Goal: Task Accomplishment & Management: Manage account settings

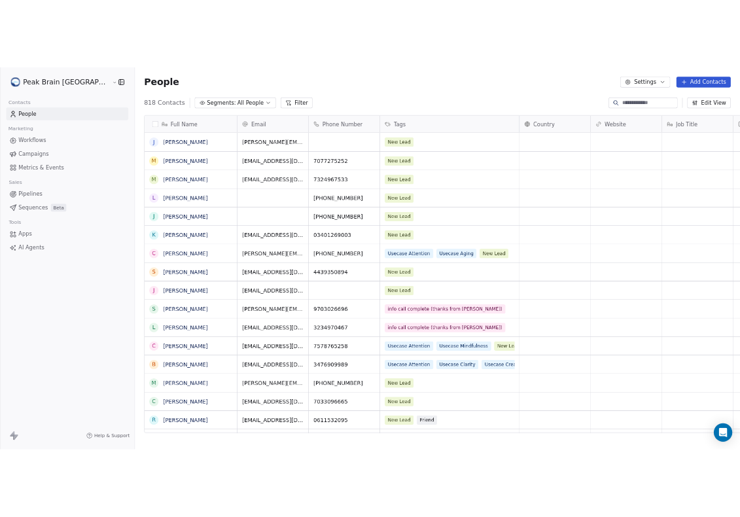
scroll to position [561, 1070]
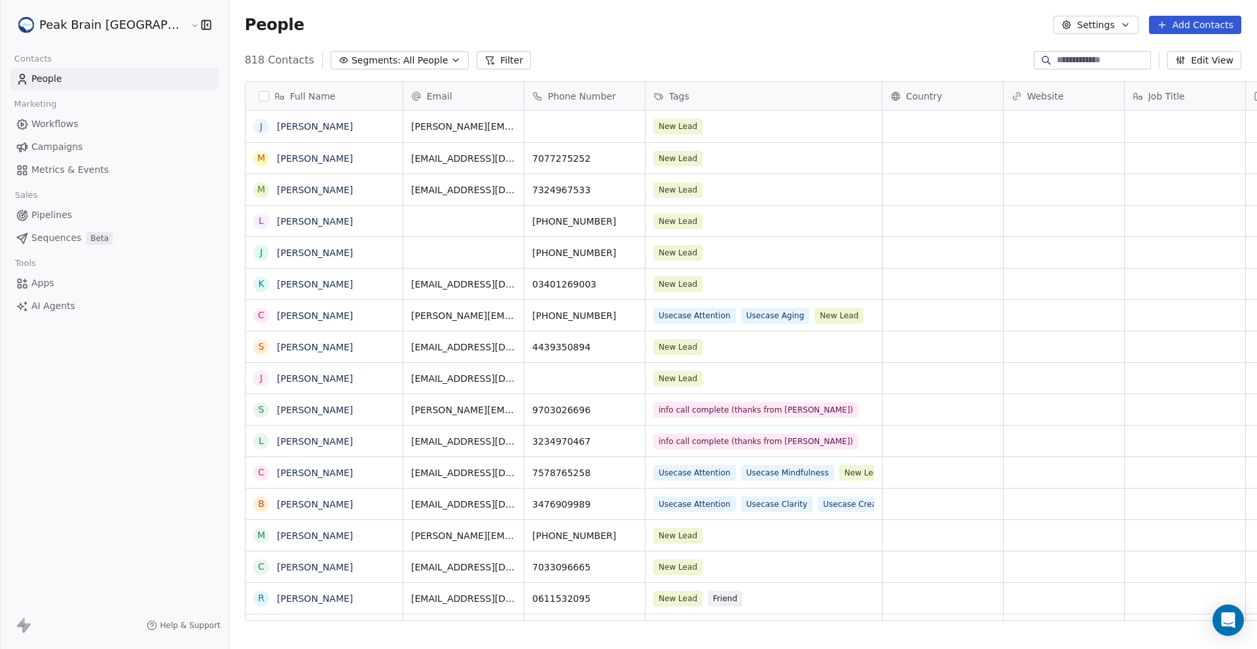
click at [1182, 23] on button "Add Contacts" at bounding box center [1195, 25] width 92 height 18
click at [1180, 48] on span "Create new contact" at bounding box center [1202, 53] width 90 height 14
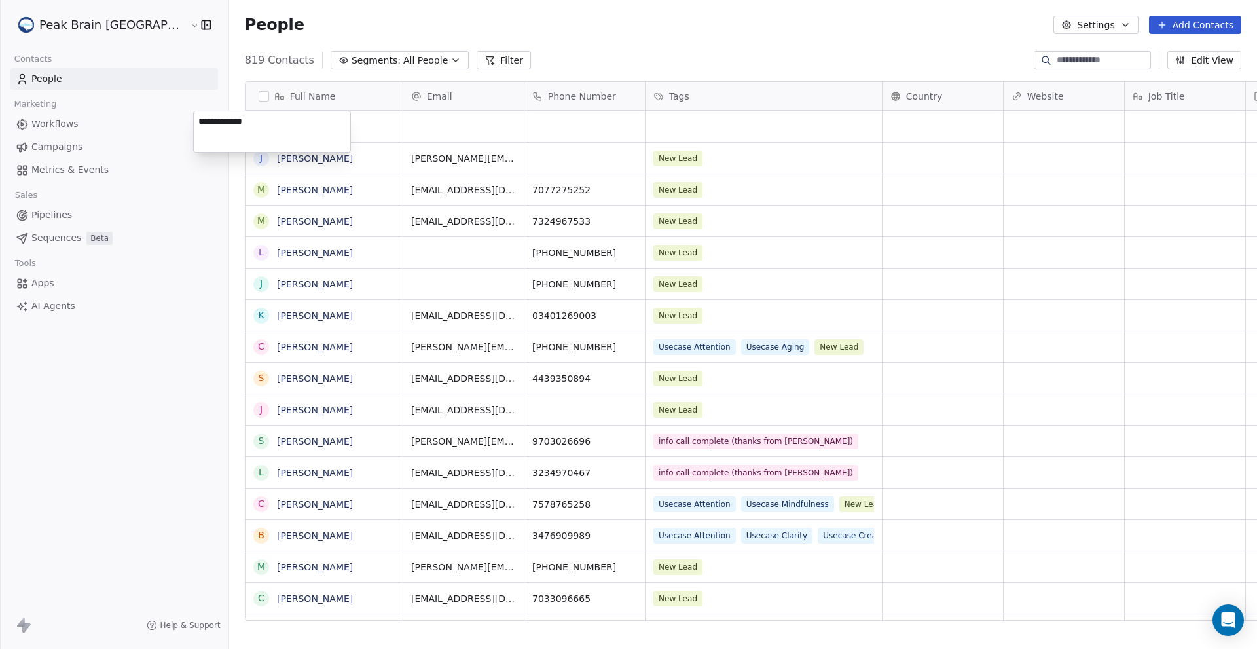
type textarea "**********"
click at [440, 124] on html "Peak Brain [GEOGRAPHIC_DATA] Contacts People Marketing Workflows Campaigns Metr…" at bounding box center [628, 324] width 1257 height 649
click at [746, 22] on div "People Settings Add Contacts" at bounding box center [743, 25] width 996 height 18
drag, startPoint x: 443, startPoint y: 131, endPoint x: 387, endPoint y: 122, distance: 56.4
click at [403, 122] on div "grid" at bounding box center [463, 126] width 120 height 31
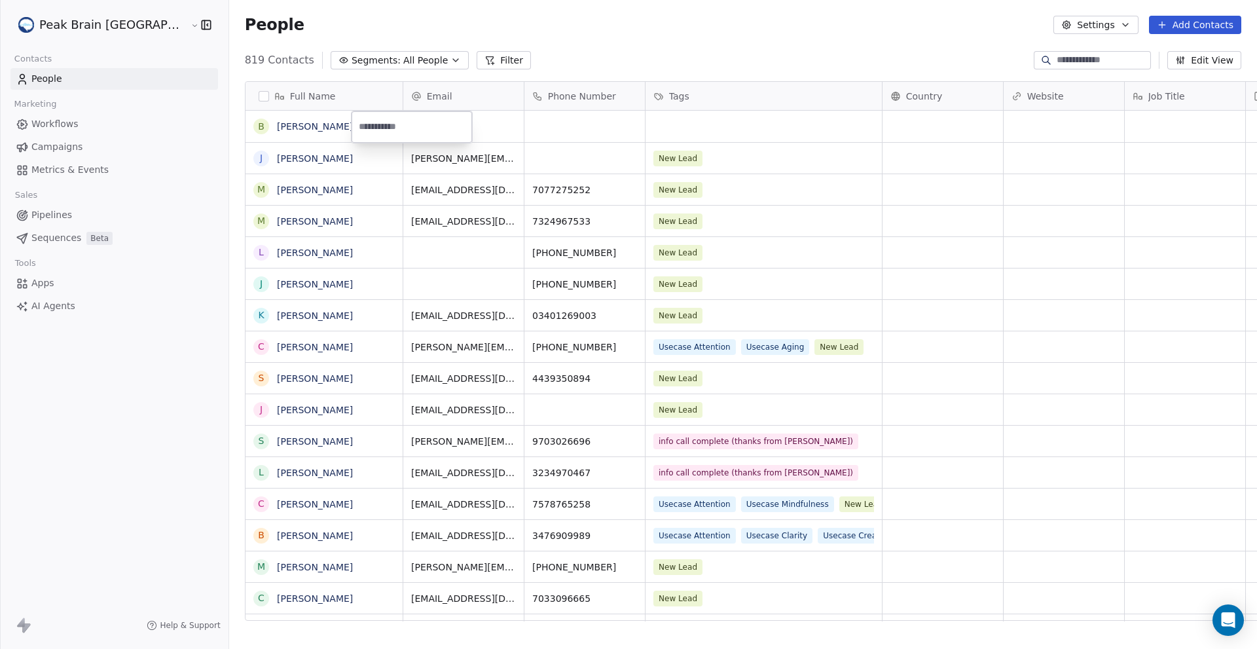
type input "**********"
click at [526, 130] on html "Peak Brain [GEOGRAPHIC_DATA] Contacts People Marketing Workflows Campaigns Metr…" at bounding box center [628, 324] width 1257 height 649
click at [733, 20] on div "People Settings Add Contacts" at bounding box center [743, 25] width 996 height 18
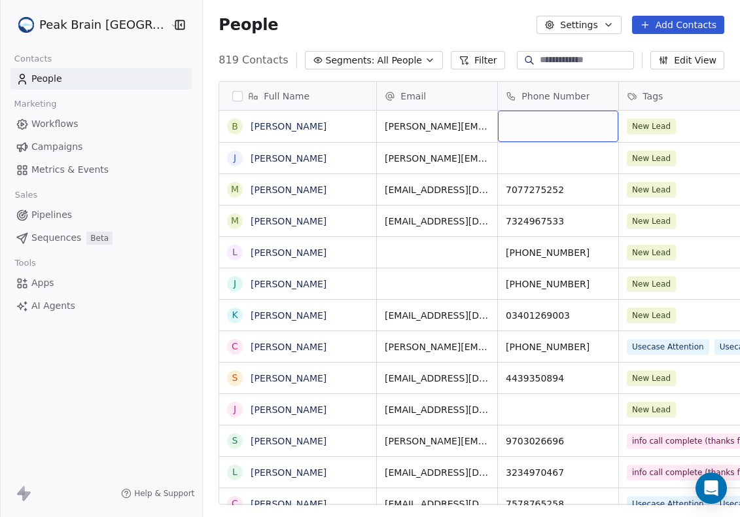
click at [513, 123] on div "grid" at bounding box center [558, 126] width 120 height 31
click at [498, 126] on div "grid" at bounding box center [558, 126] width 120 height 31
click at [500, 118] on div "grid" at bounding box center [558, 126] width 120 height 31
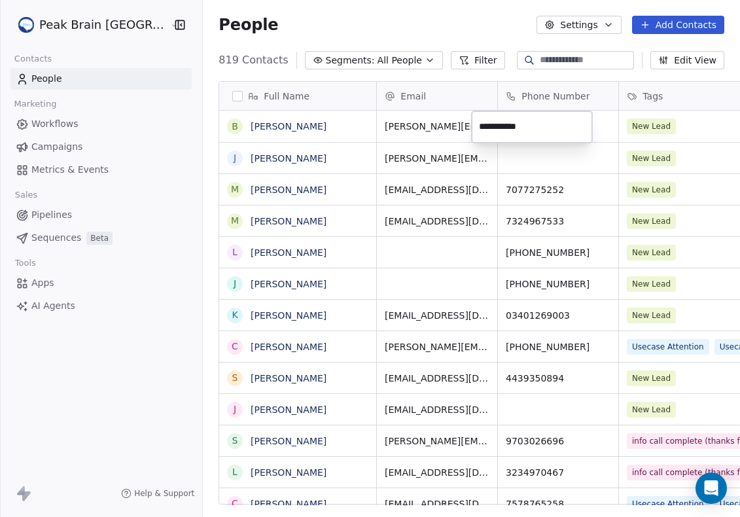
type input "**********"
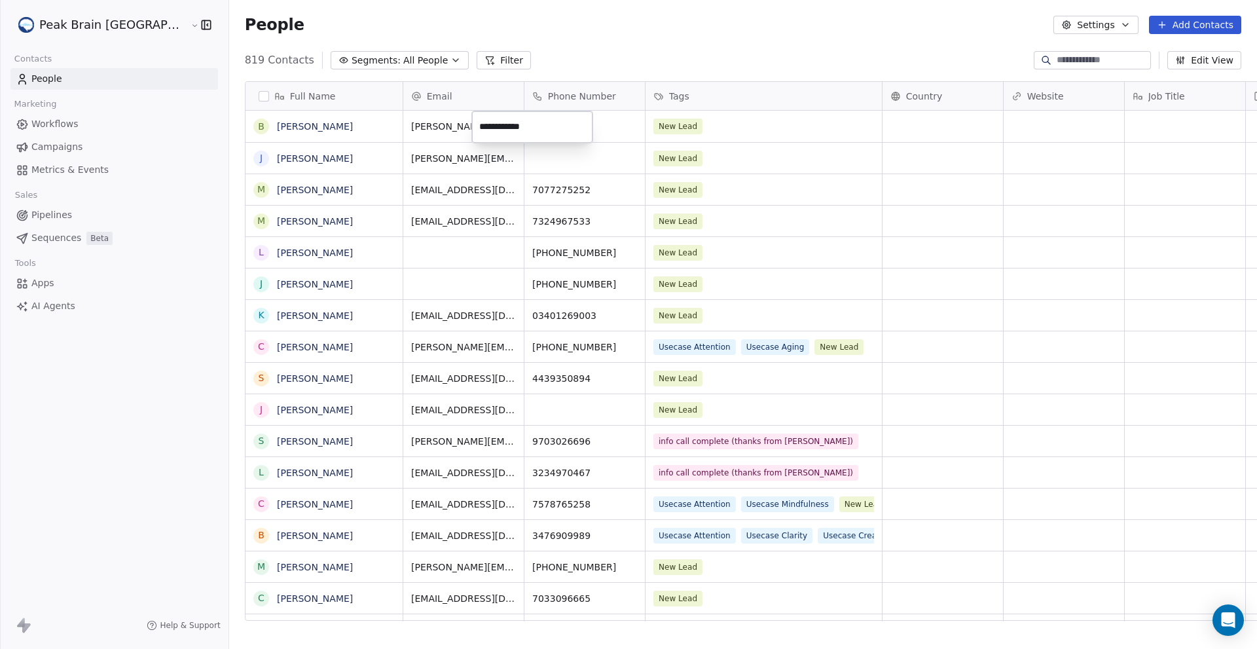
scroll to position [561, 1070]
click at [1023, 122] on html "Peak Brain [GEOGRAPHIC_DATA] Contacts People Marketing Workflows Campaigns Metr…" at bounding box center [628, 324] width 1257 height 649
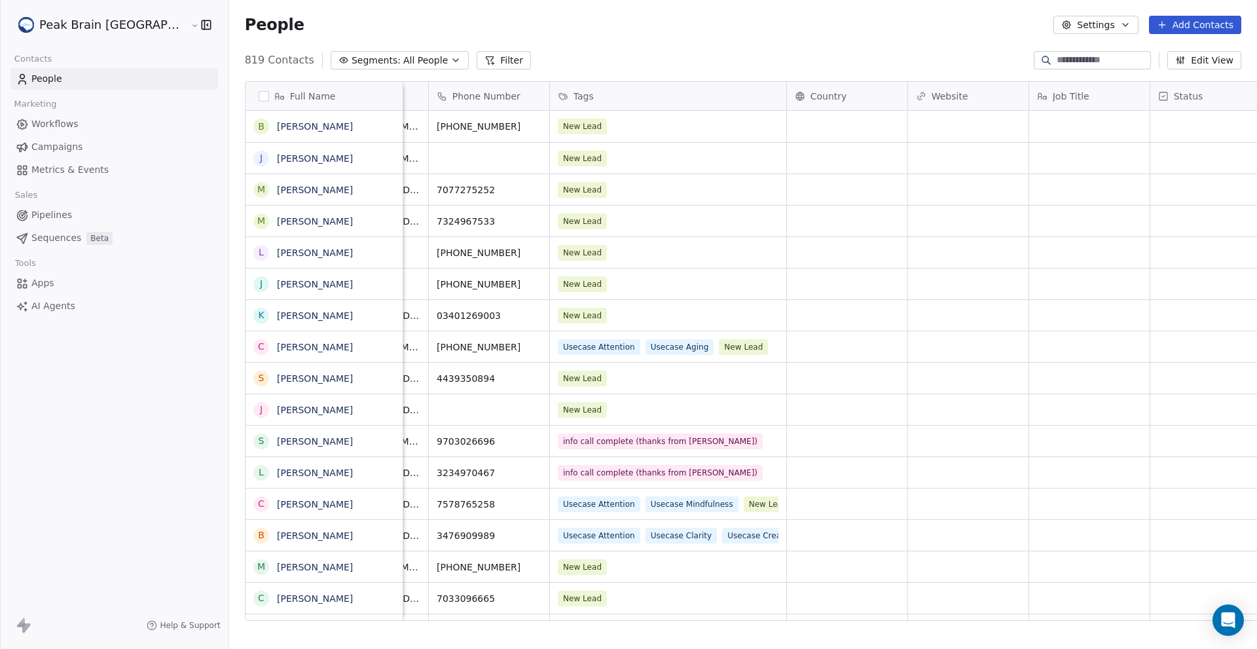
scroll to position [3, 96]
click at [764, 119] on icon "grid" at bounding box center [769, 124] width 10 height 10
click at [650, 126] on div "New Lead" at bounding box center [656, 126] width 196 height 16
click at [564, 118] on div "New Lead" at bounding box center [656, 126] width 196 height 16
click at [625, 128] on div "New Lead" at bounding box center [656, 126] width 196 height 16
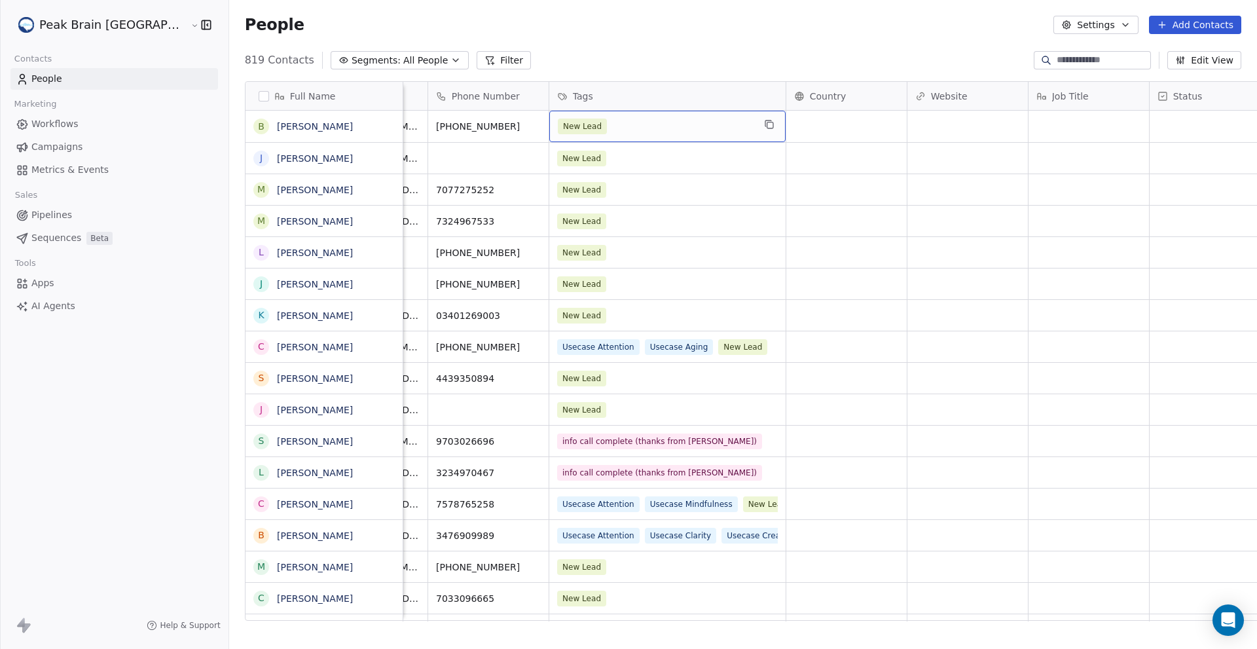
click at [679, 125] on div "New Lead" at bounding box center [656, 126] width 196 height 16
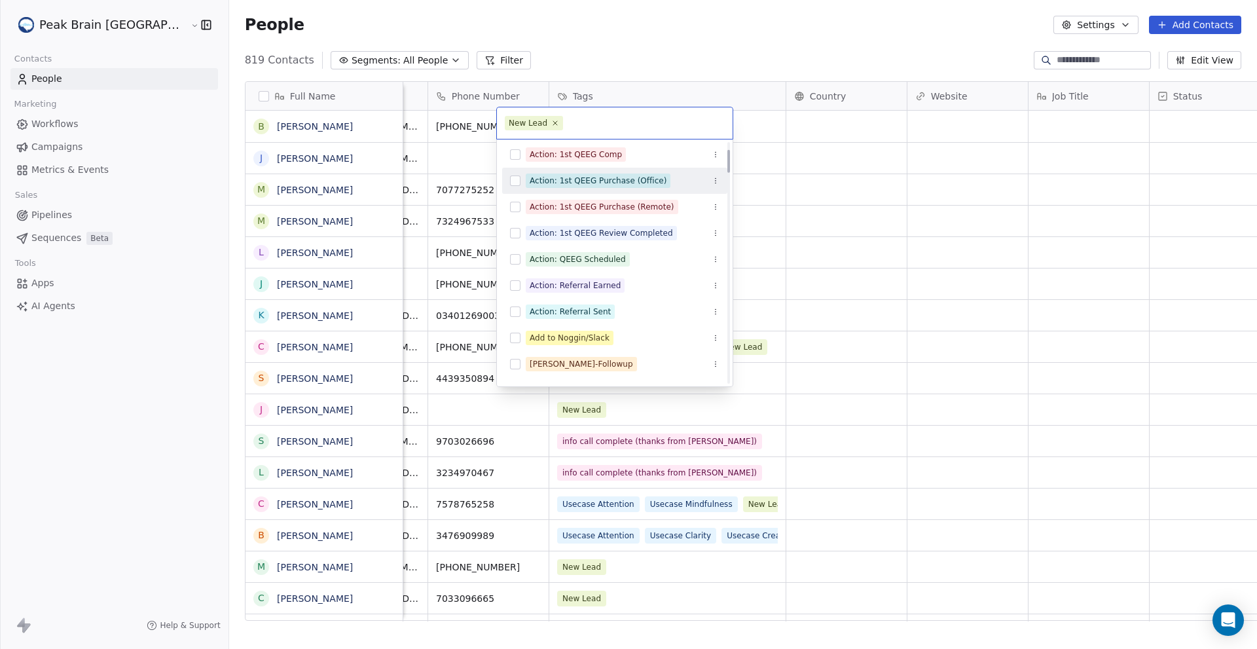
scroll to position [82, 0]
click at [518, 261] on button "Suggestions" at bounding box center [515, 258] width 10 height 10
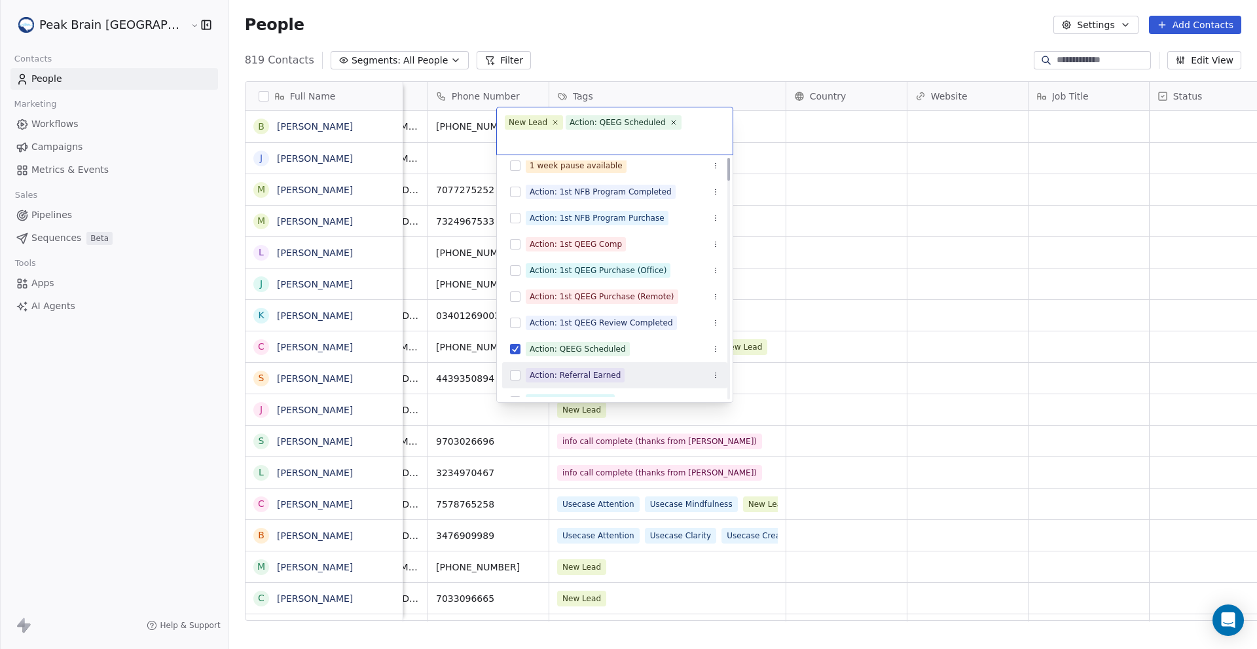
scroll to position [0, 0]
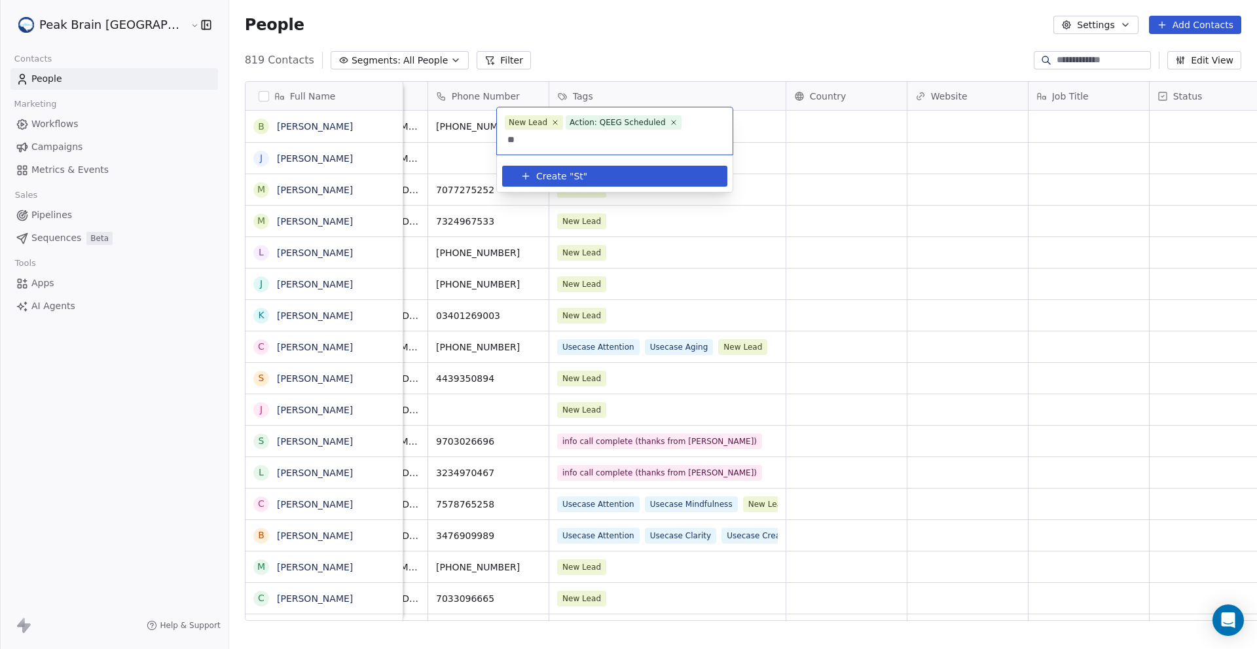
type input "*"
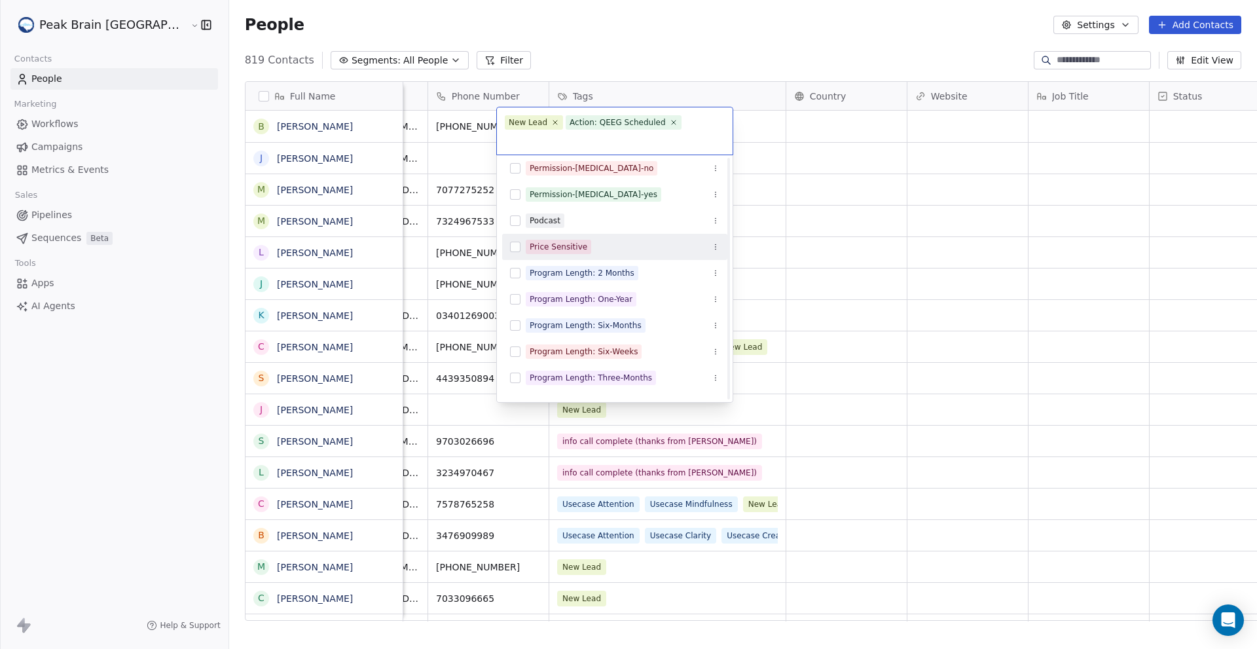
scroll to position [1329, 0]
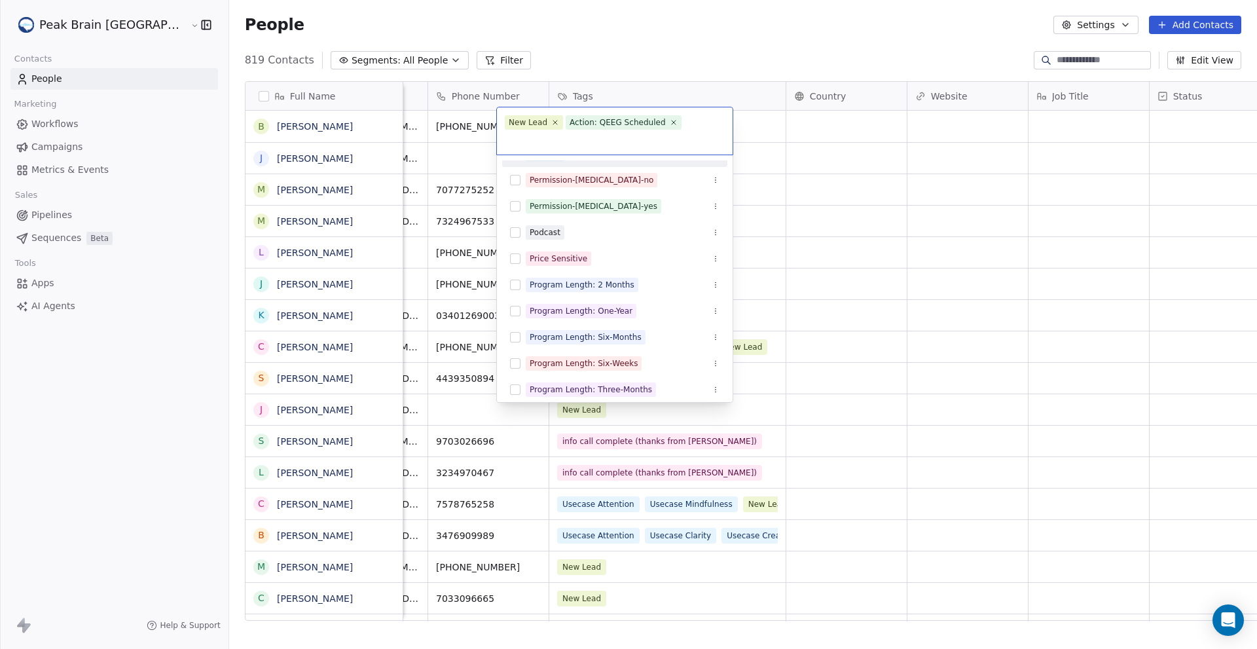
click at [638, 63] on html "Peak Brain [GEOGRAPHIC_DATA] Contacts People Marketing Workflows Campaigns Metr…" at bounding box center [628, 324] width 1257 height 649
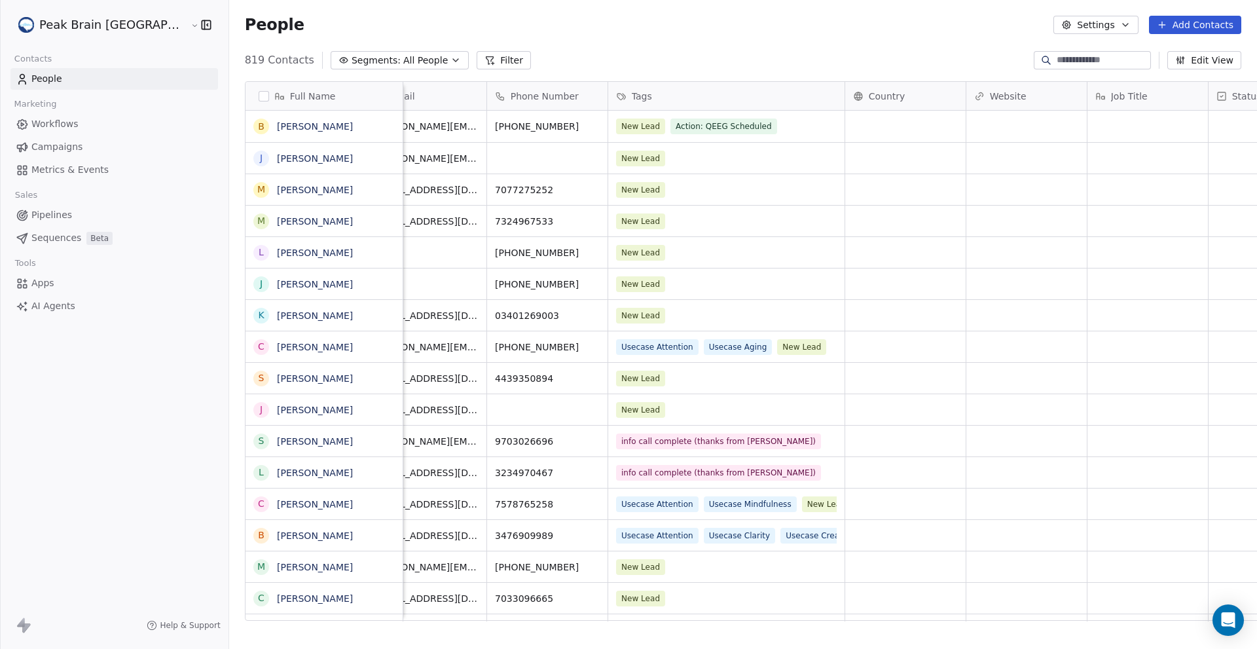
scroll to position [0, 0]
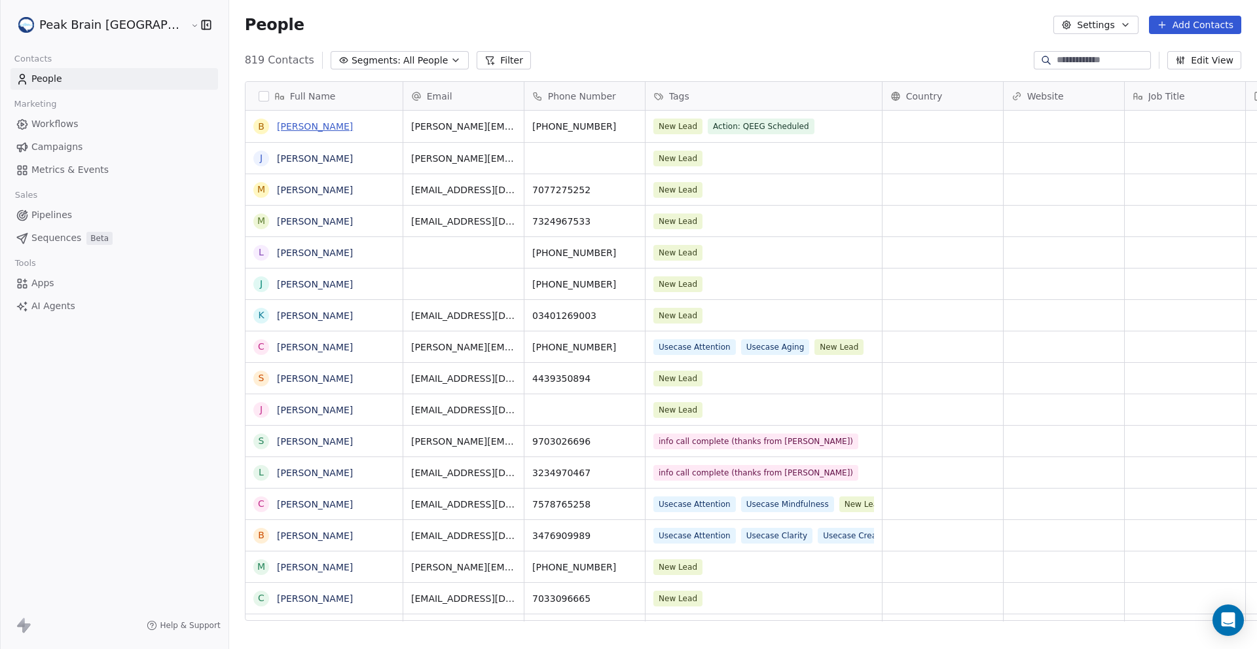
click at [277, 130] on link "[PERSON_NAME]" at bounding box center [315, 126] width 76 height 10
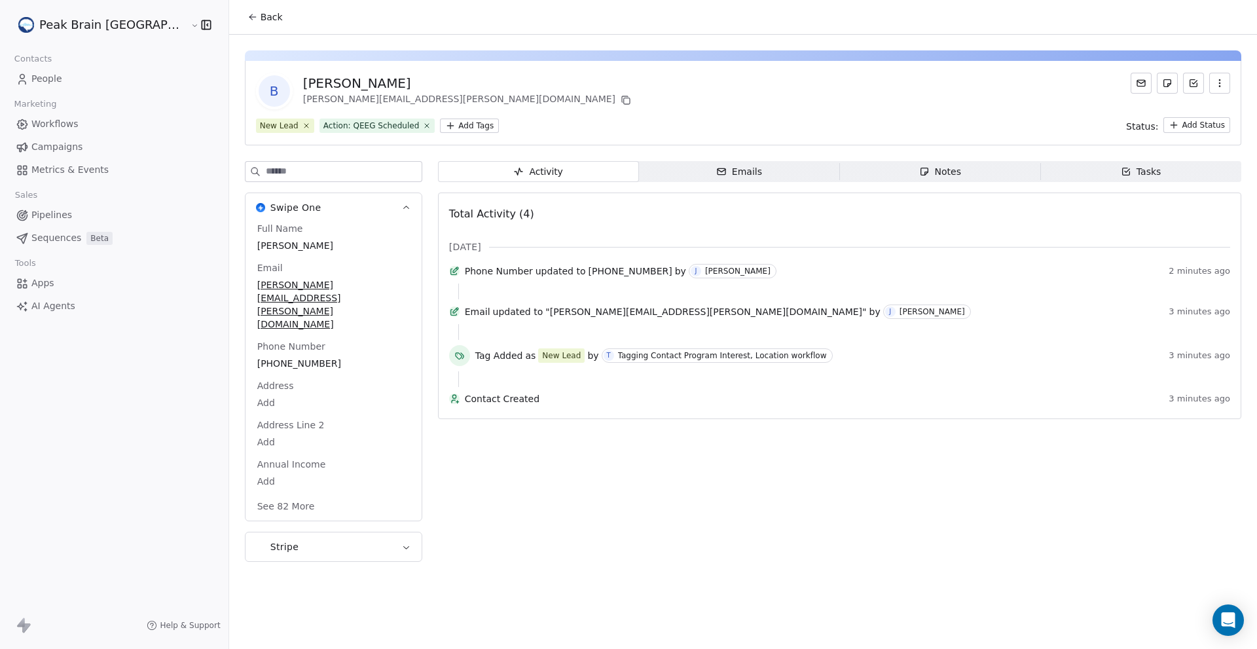
click at [695, 161] on span "Emails Emails" at bounding box center [739, 171] width 201 height 21
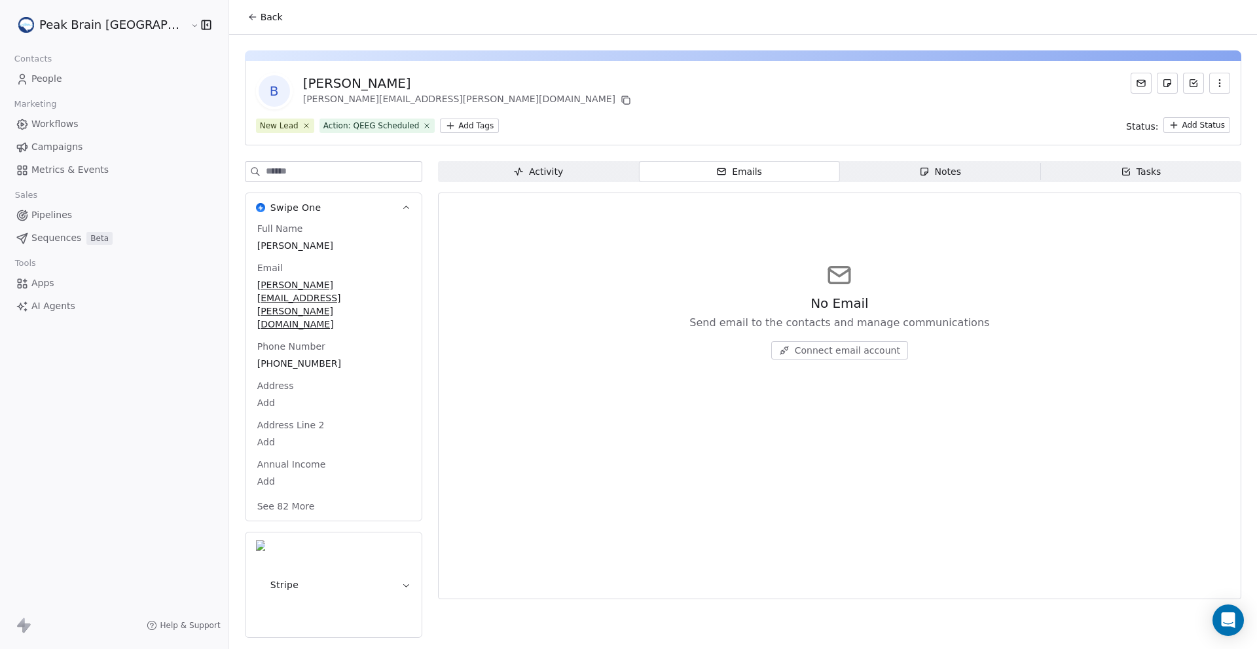
click at [564, 175] on span "Activity Activity" at bounding box center [538, 171] width 201 height 21
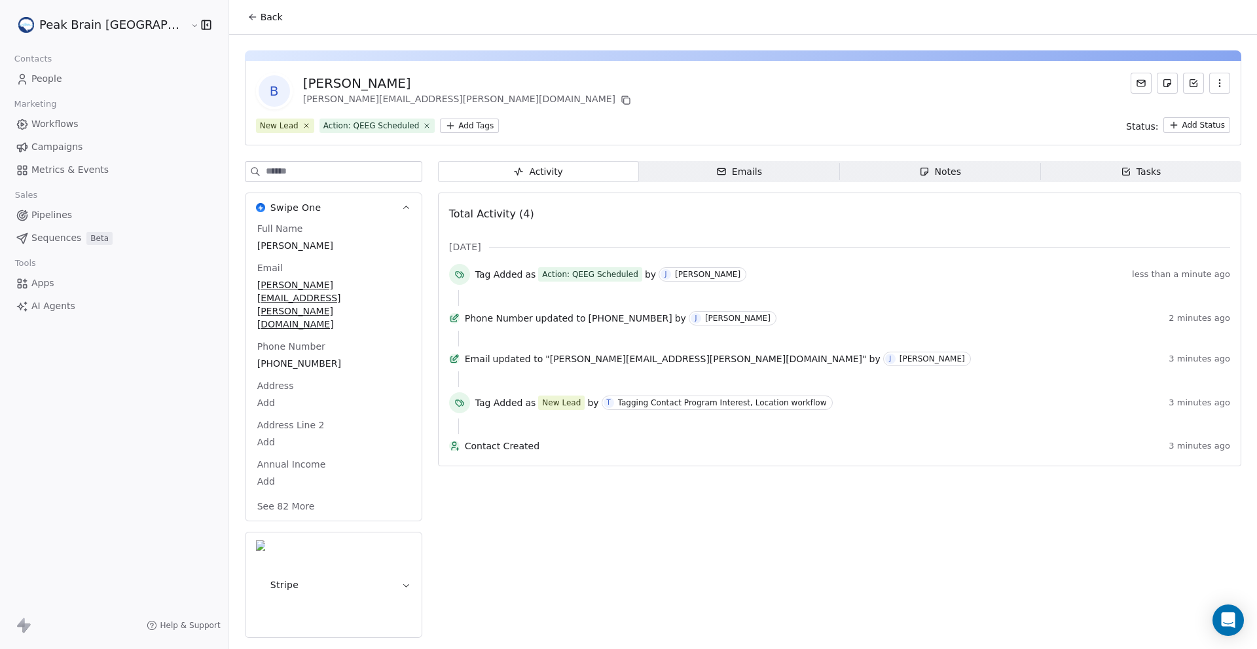
click at [46, 82] on span "People" at bounding box center [46, 79] width 31 height 14
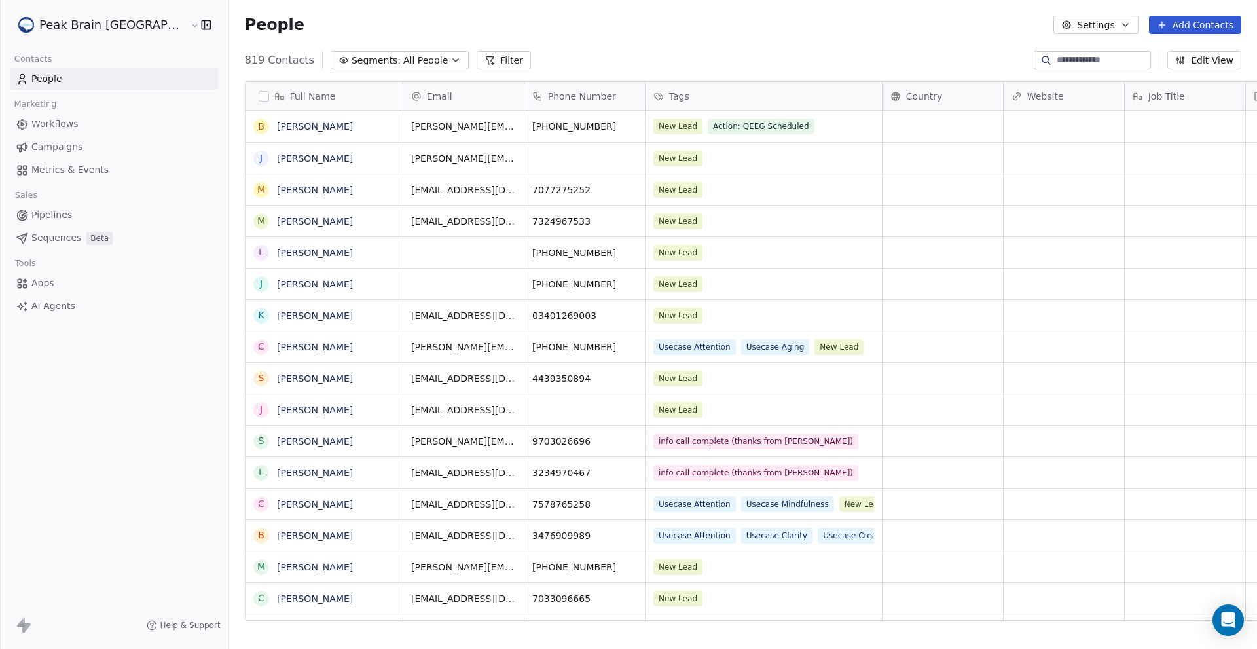
scroll to position [561, 1070]
click at [277, 190] on link "[PERSON_NAME]" at bounding box center [315, 190] width 76 height 10
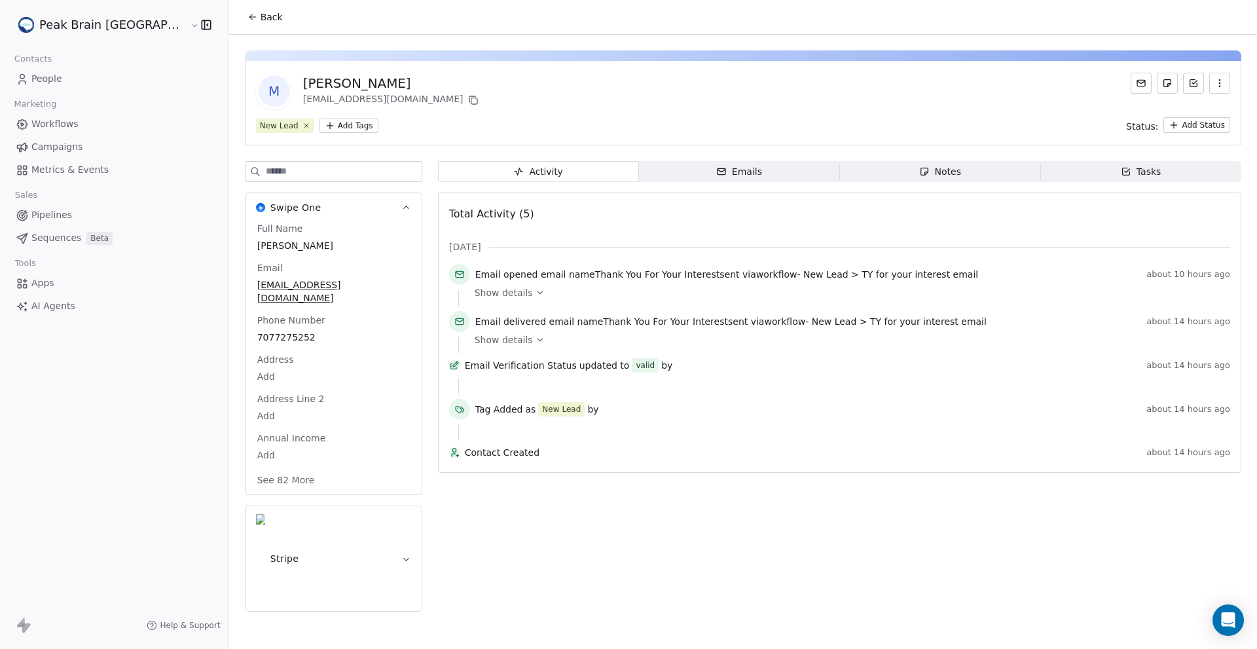
click at [722, 172] on div "Emails" at bounding box center [739, 172] width 46 height 14
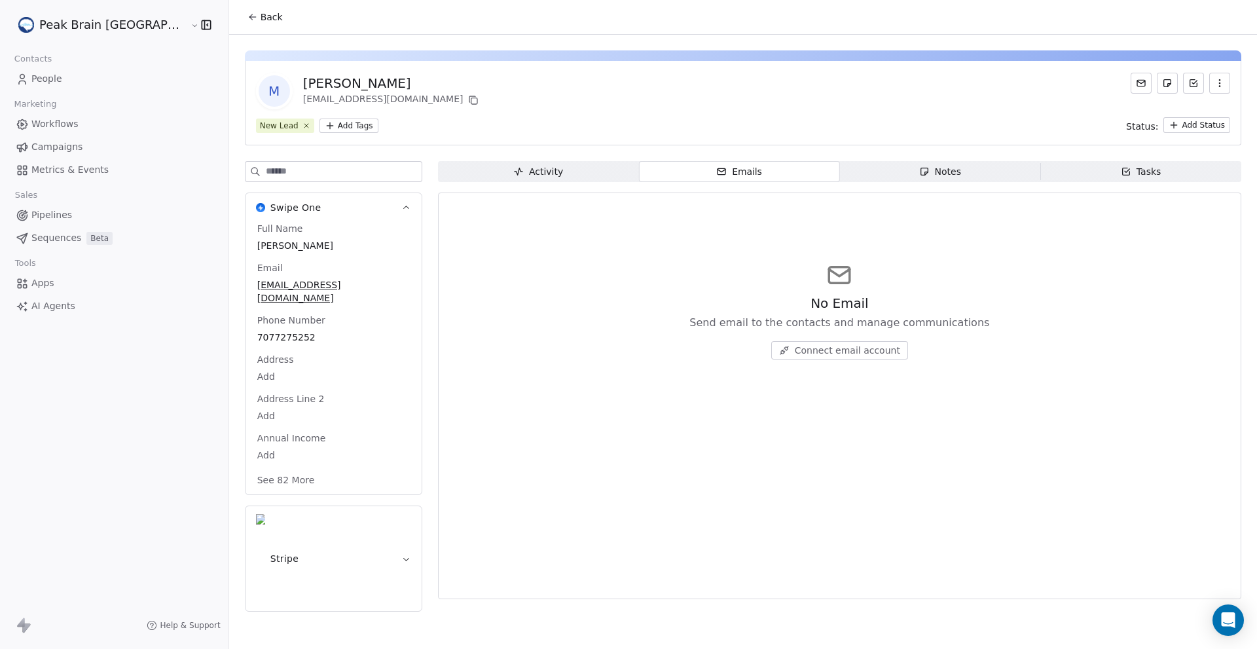
click at [535, 171] on span "Activity Activity" at bounding box center [538, 171] width 201 height 21
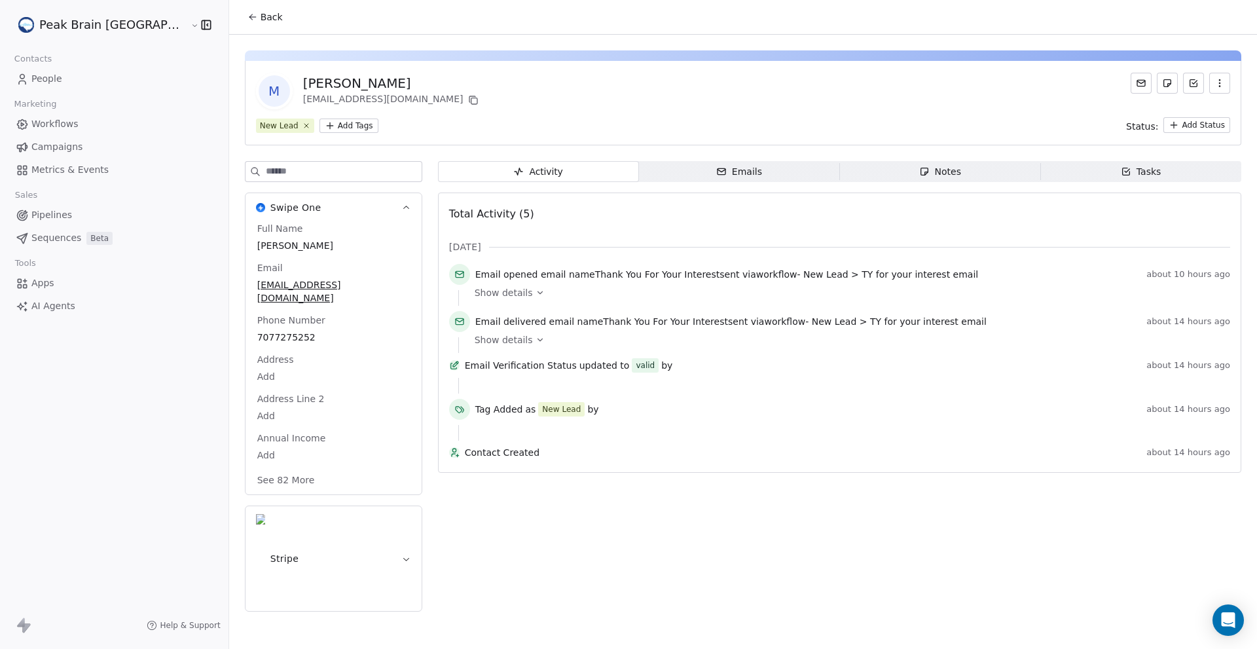
click at [56, 80] on span "People" at bounding box center [46, 79] width 31 height 14
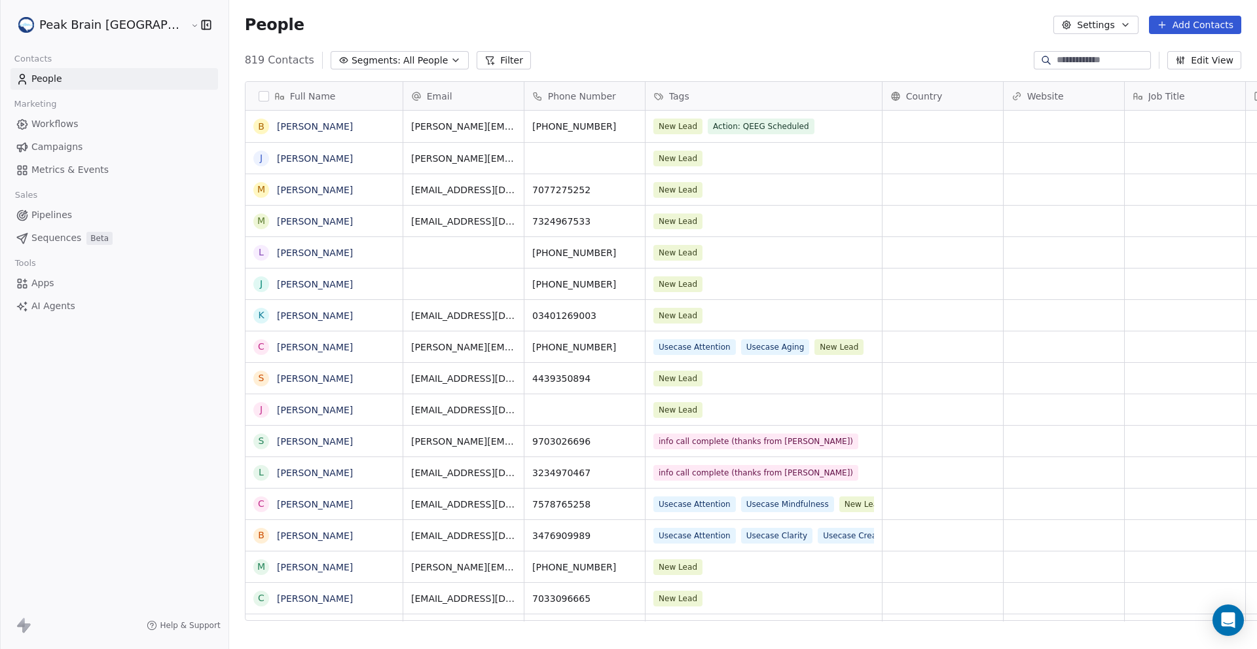
scroll to position [561, 1070]
click at [277, 127] on link "[PERSON_NAME]" at bounding box center [315, 126] width 76 height 10
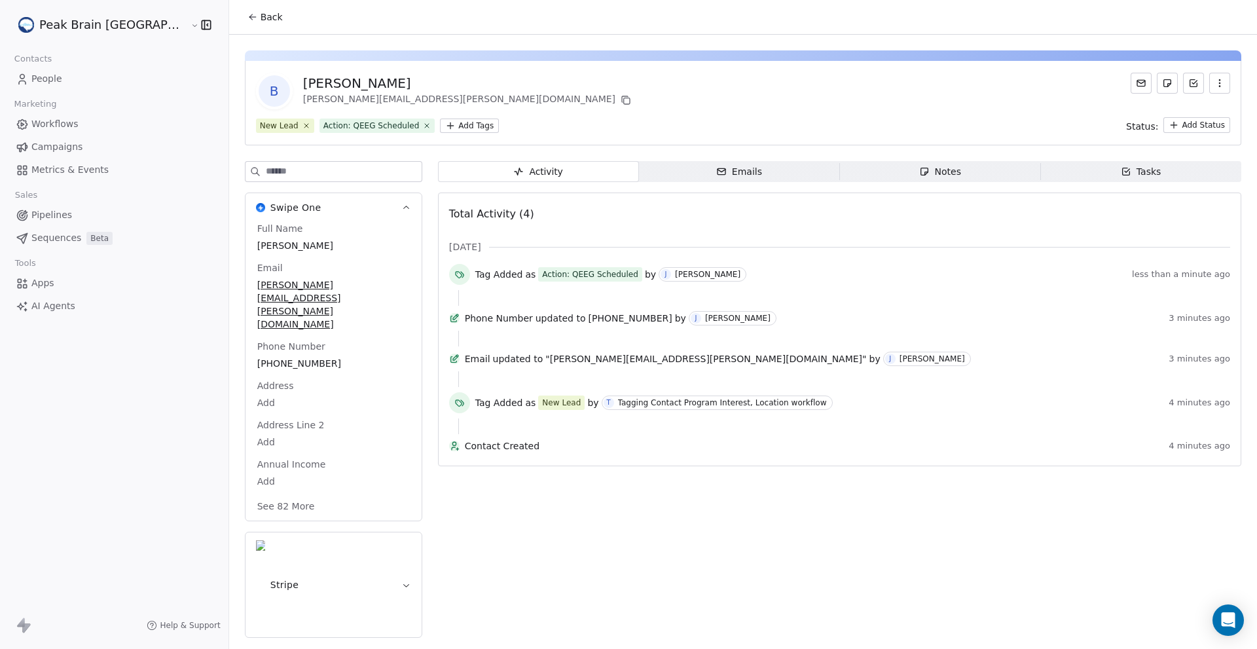
click at [64, 244] on span "Sequences" at bounding box center [56, 238] width 50 height 14
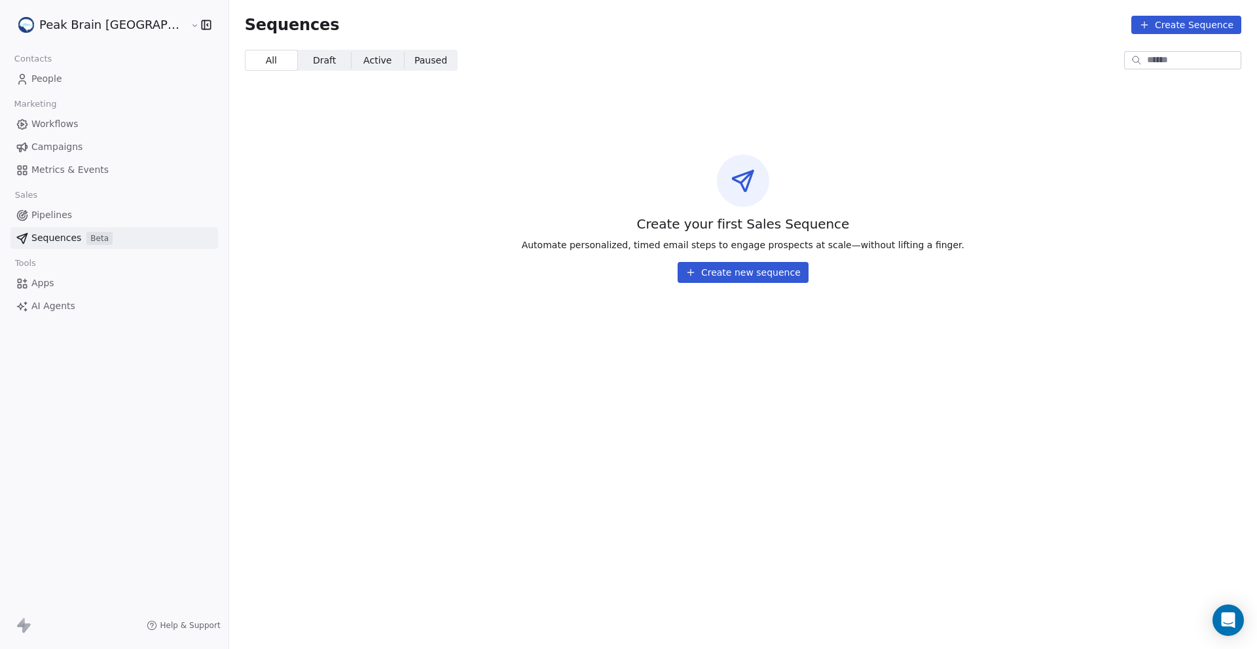
click at [58, 211] on span "Pipelines" at bounding box center [51, 215] width 41 height 14
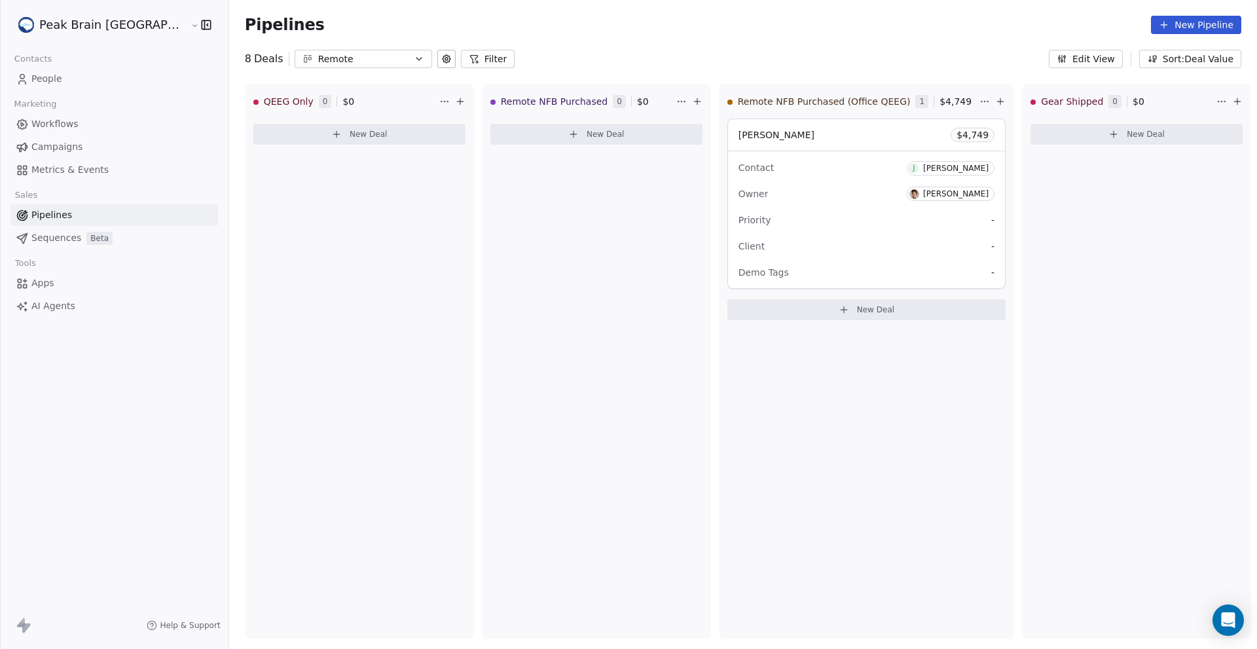
click at [318, 60] on div "Remote" at bounding box center [363, 59] width 90 height 14
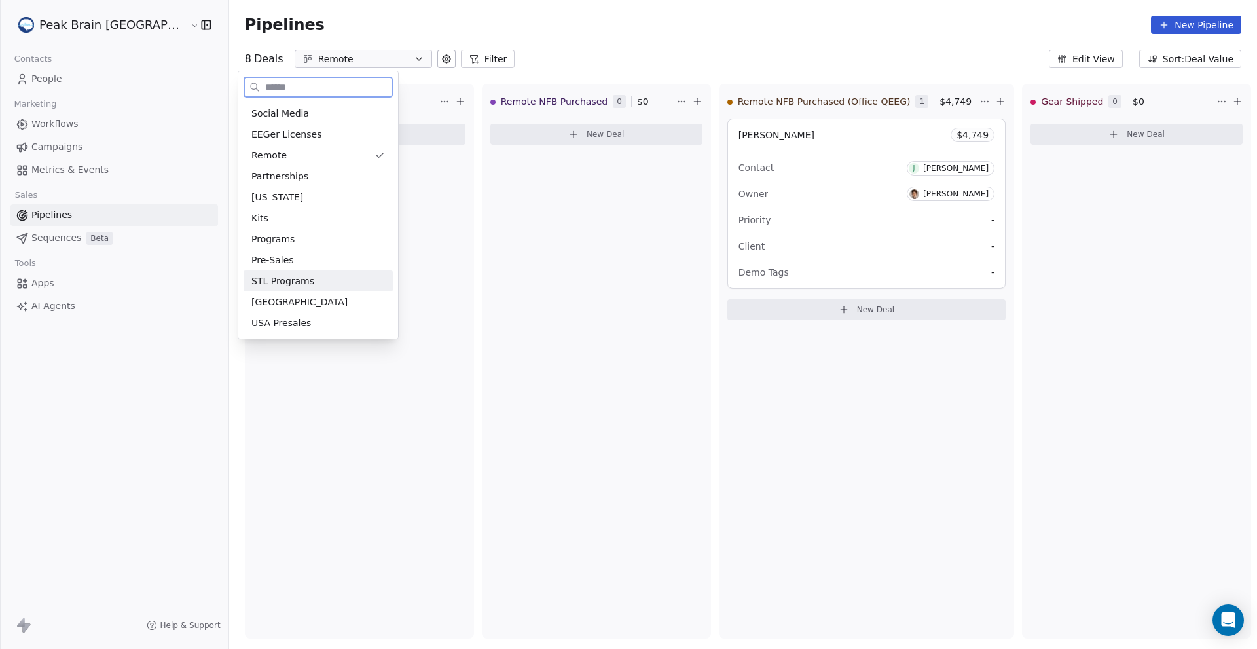
click at [319, 281] on div "STL Programs" at bounding box center [318, 281] width 134 height 14
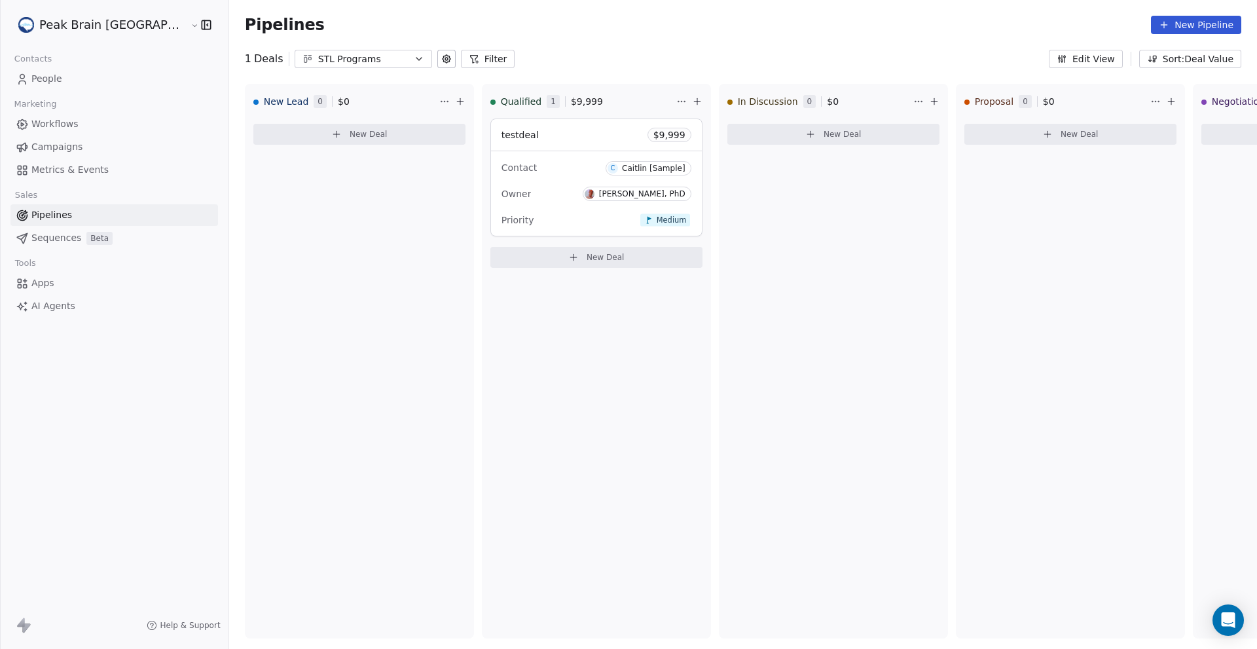
click at [82, 125] on link "Workflows" at bounding box center [114, 124] width 208 height 22
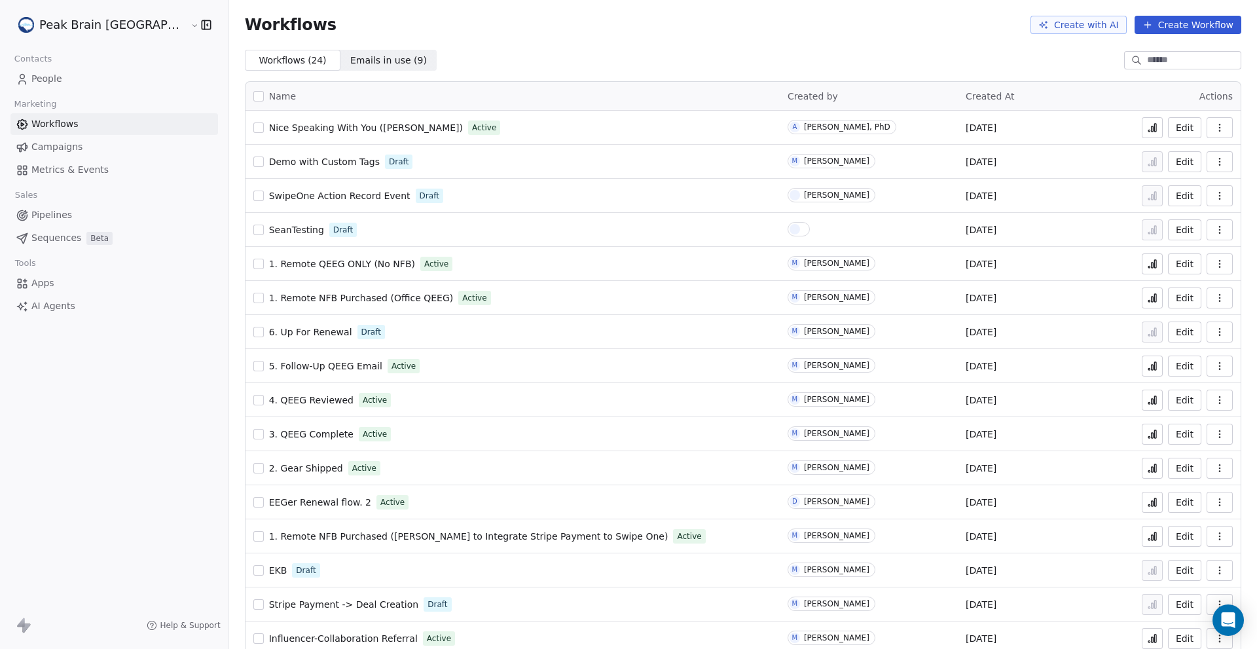
click at [72, 149] on span "Campaigns" at bounding box center [56, 147] width 51 height 14
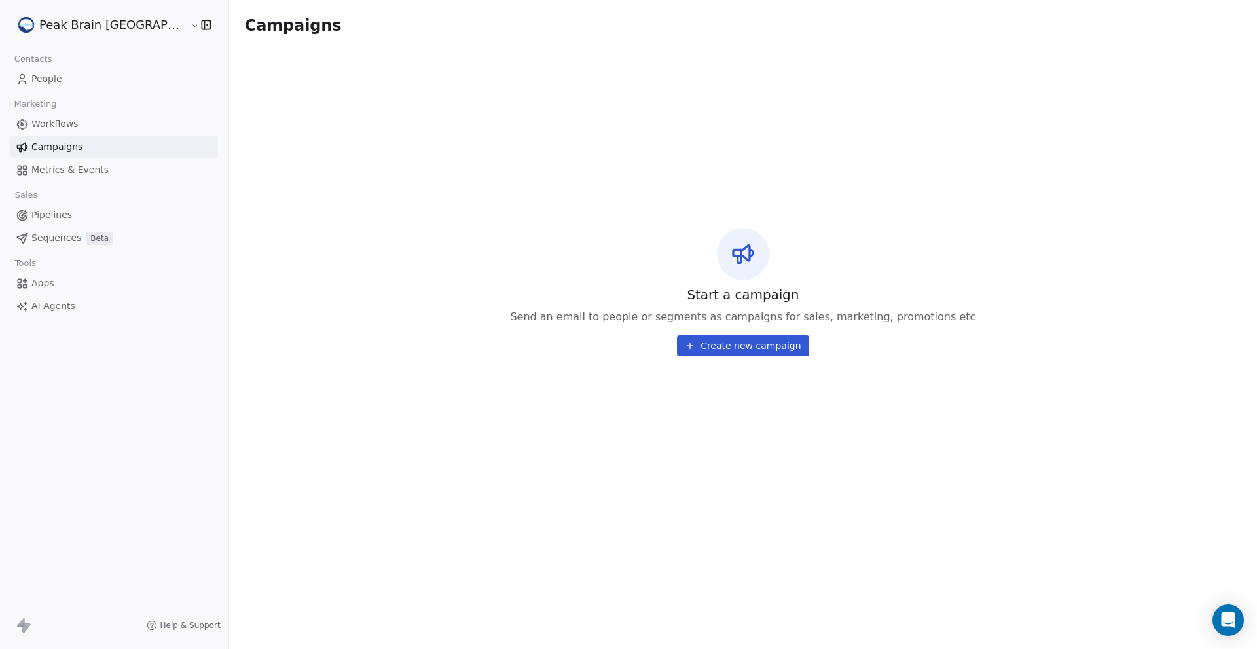
click at [52, 82] on span "People" at bounding box center [46, 79] width 31 height 14
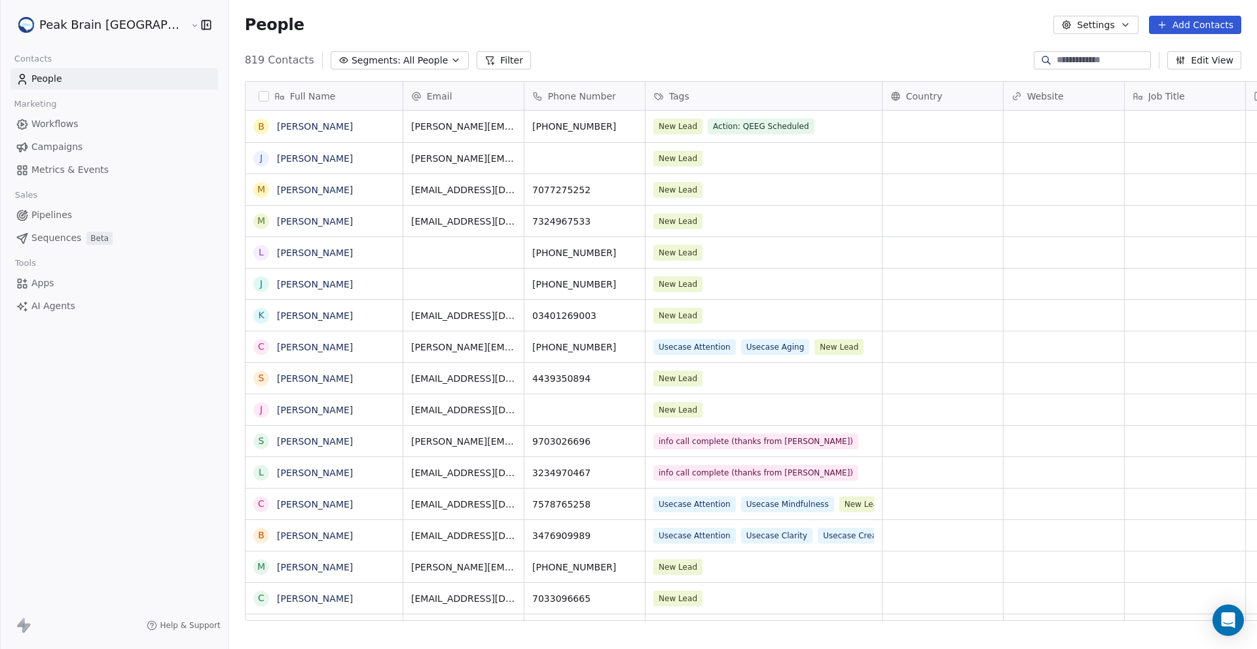
scroll to position [561, 1070]
click at [1204, 60] on button "Edit View" at bounding box center [1204, 60] width 74 height 18
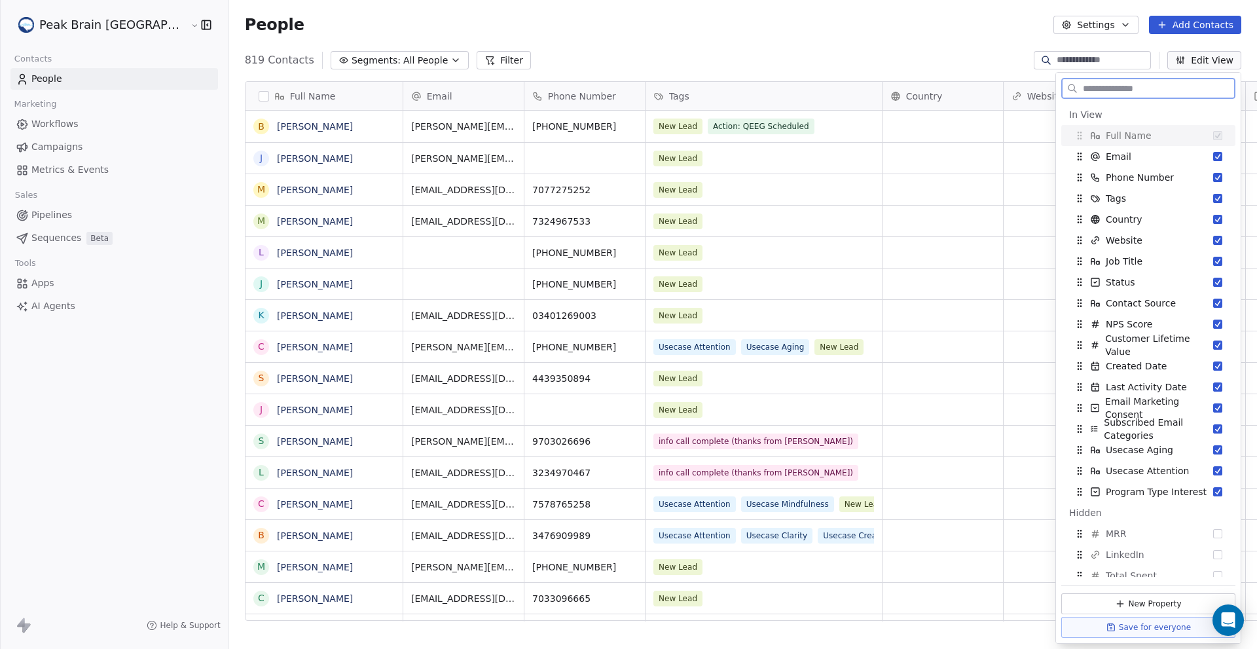
click at [1204, 60] on button "Edit View" at bounding box center [1204, 60] width 74 height 18
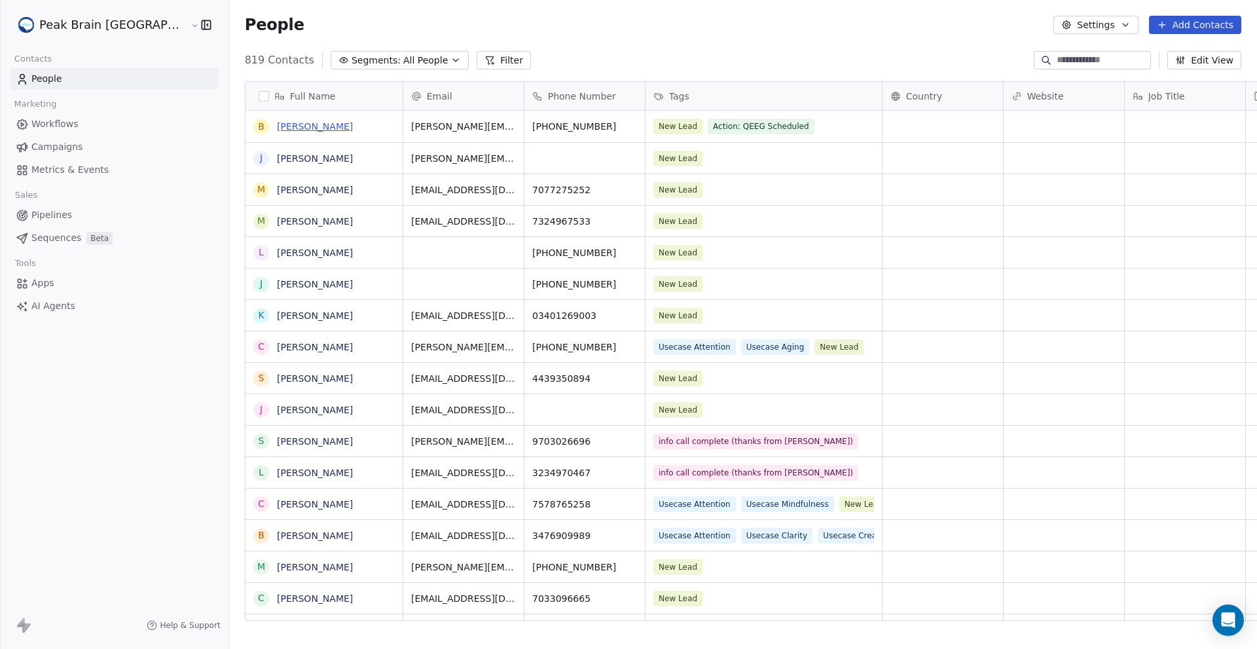
click at [277, 122] on link "[PERSON_NAME]" at bounding box center [315, 126] width 76 height 10
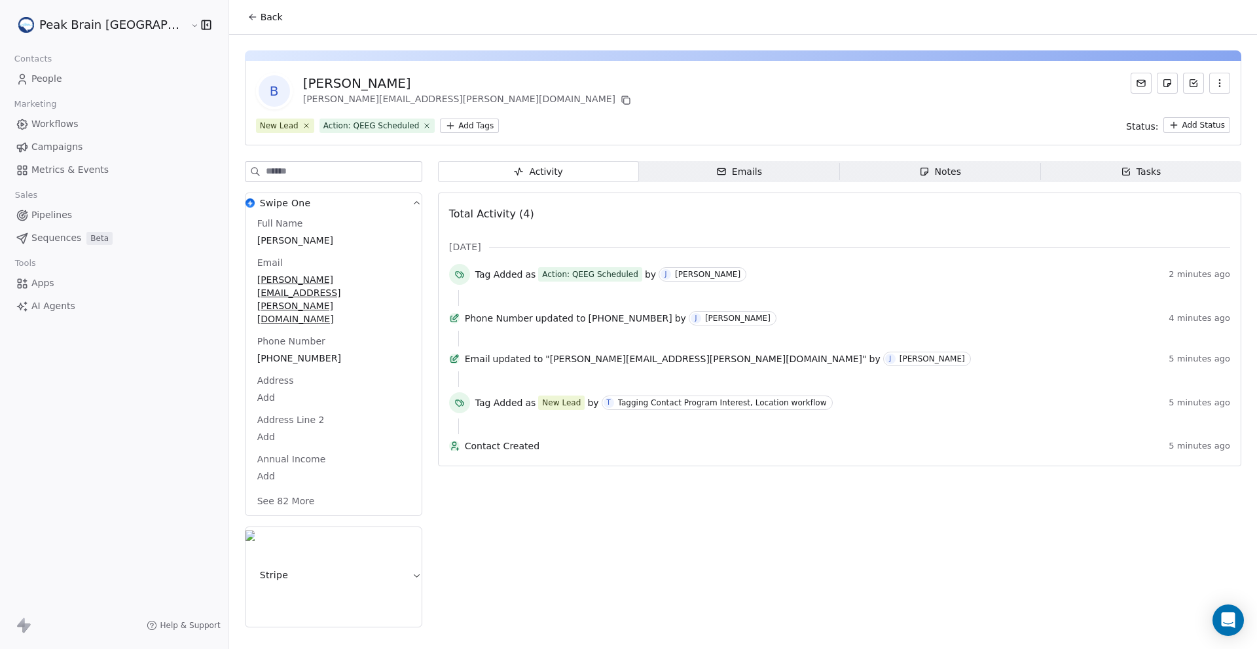
click at [1141, 82] on icon at bounding box center [1141, 83] width 10 height 10
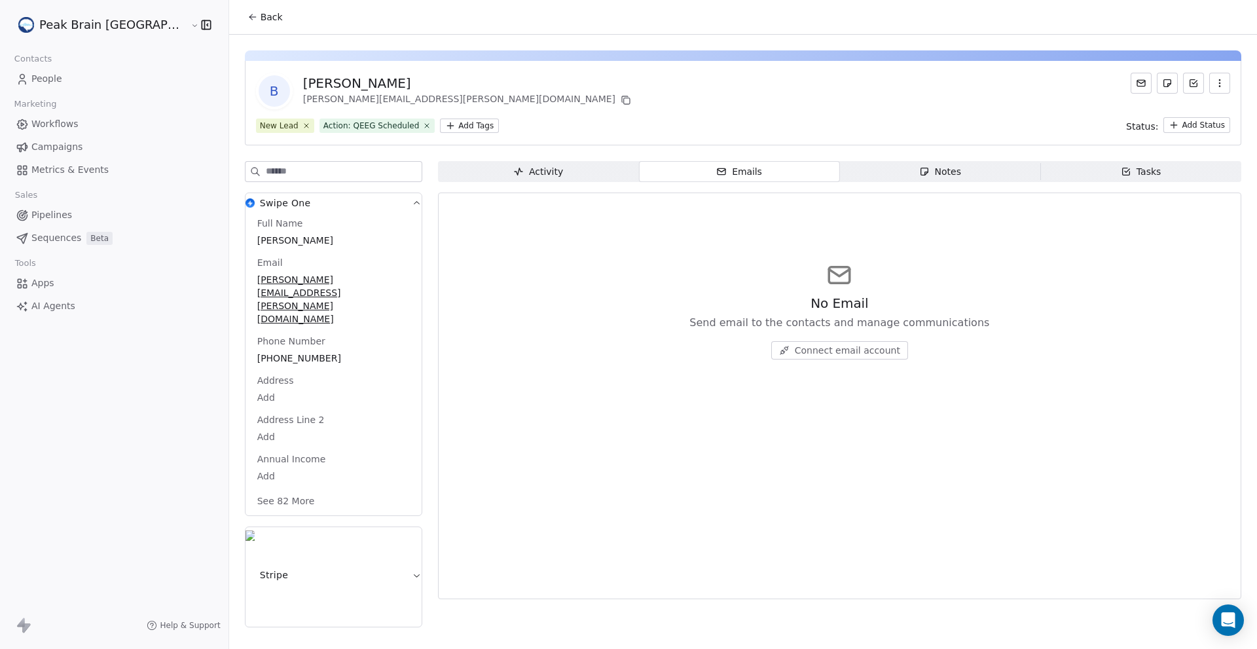
click at [1141, 82] on icon at bounding box center [1141, 83] width 10 height 10
click at [845, 352] on span "Connect email account" at bounding box center [847, 350] width 105 height 13
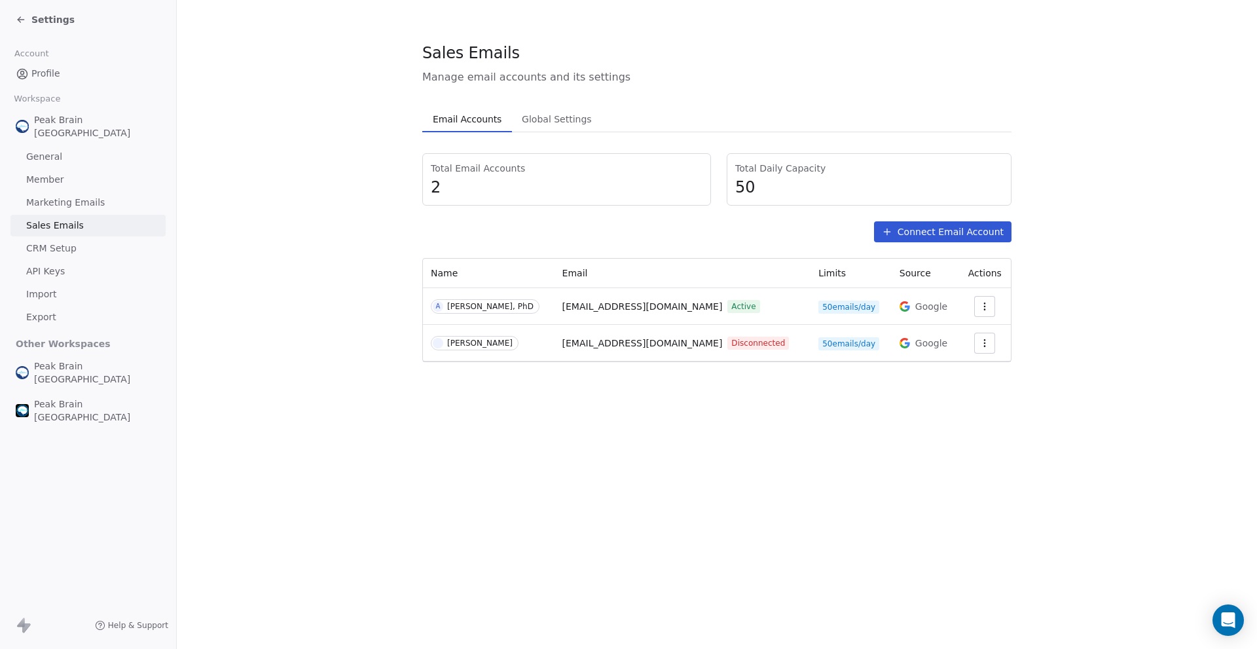
click at [551, 122] on span "Global Settings" at bounding box center [557, 119] width 81 height 18
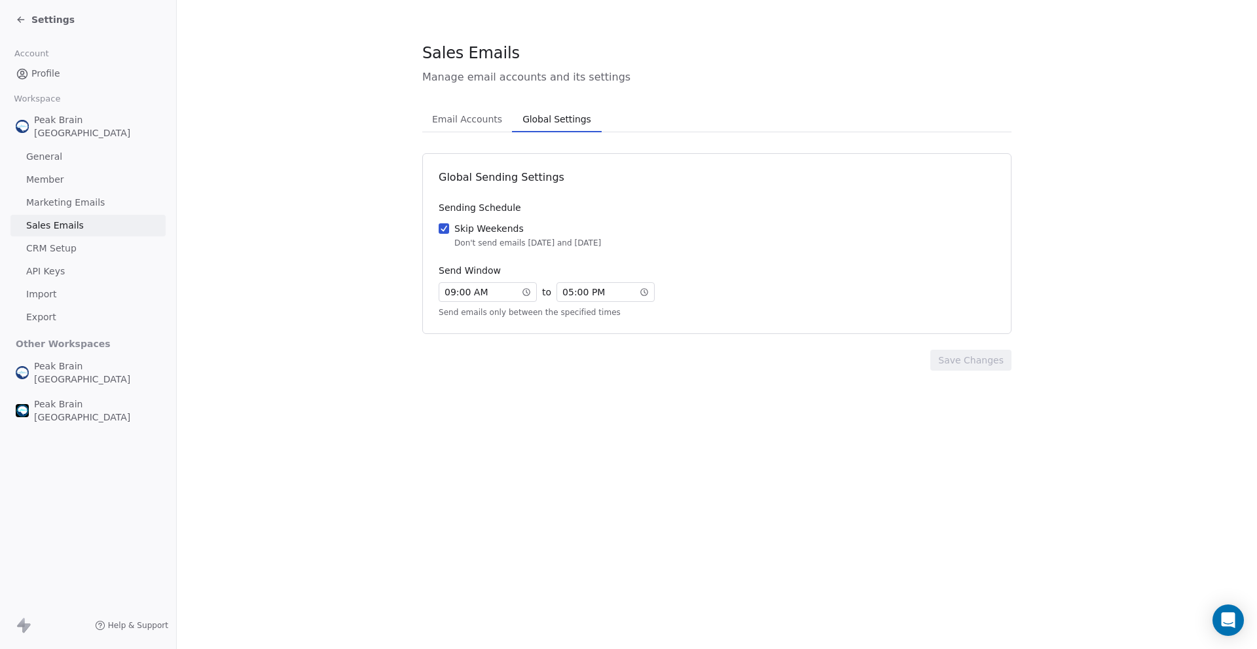
click at [479, 116] on span "Email Accounts" at bounding box center [467, 119] width 81 height 18
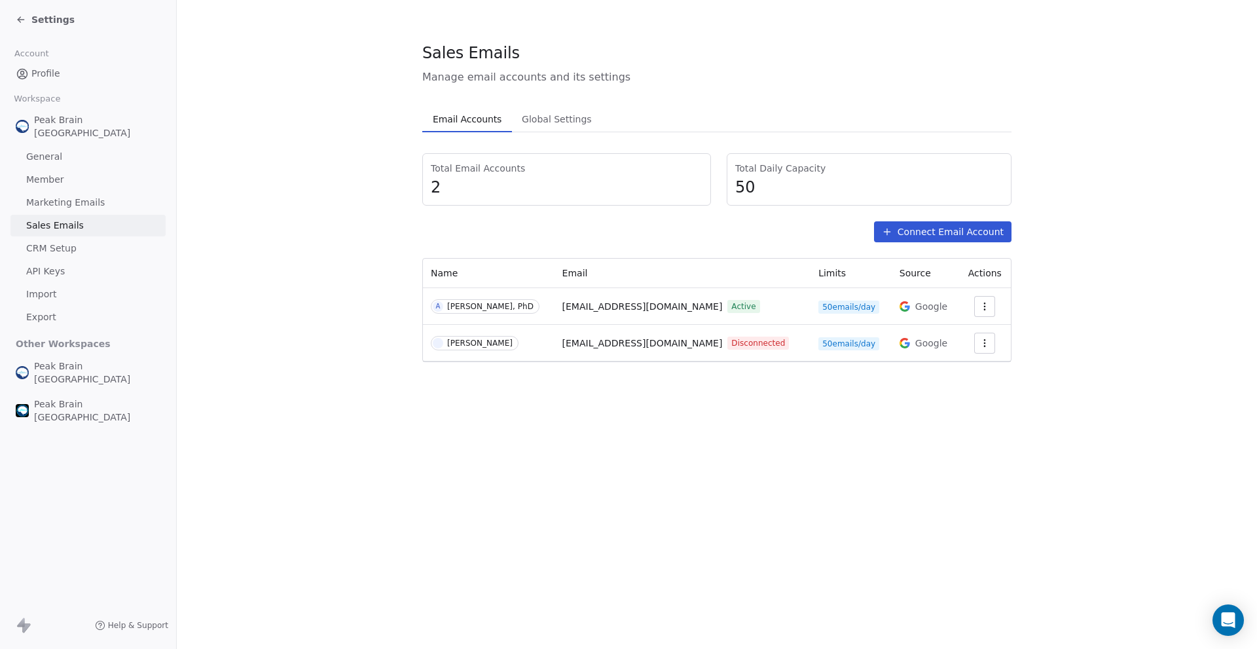
click at [70, 242] on span "CRM Setup" at bounding box center [51, 249] width 50 height 14
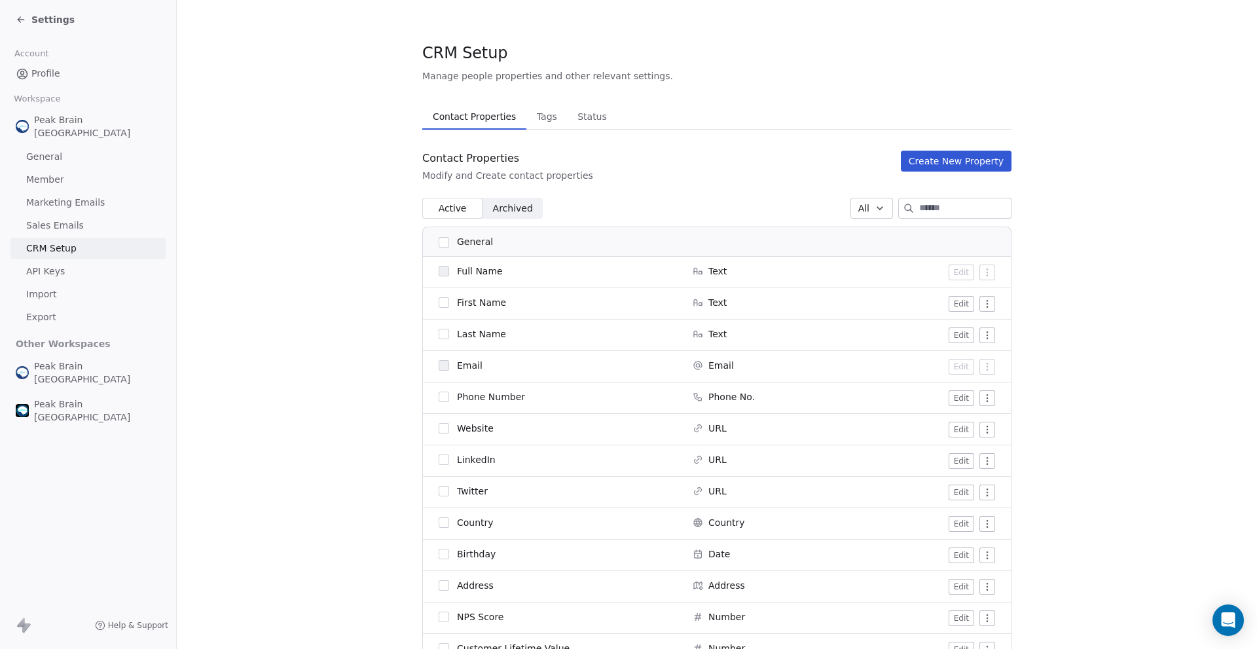
click at [60, 219] on span "Sales Emails" at bounding box center [55, 226] width 58 height 14
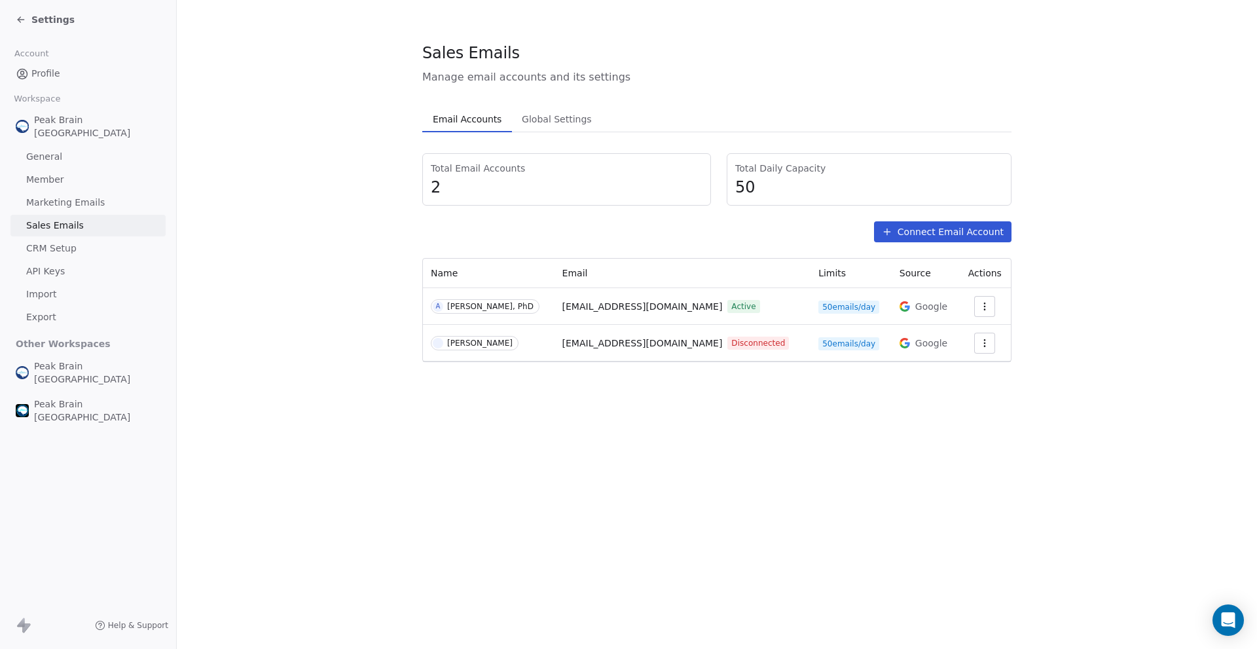
click at [60, 196] on span "Marketing Emails" at bounding box center [65, 203] width 79 height 14
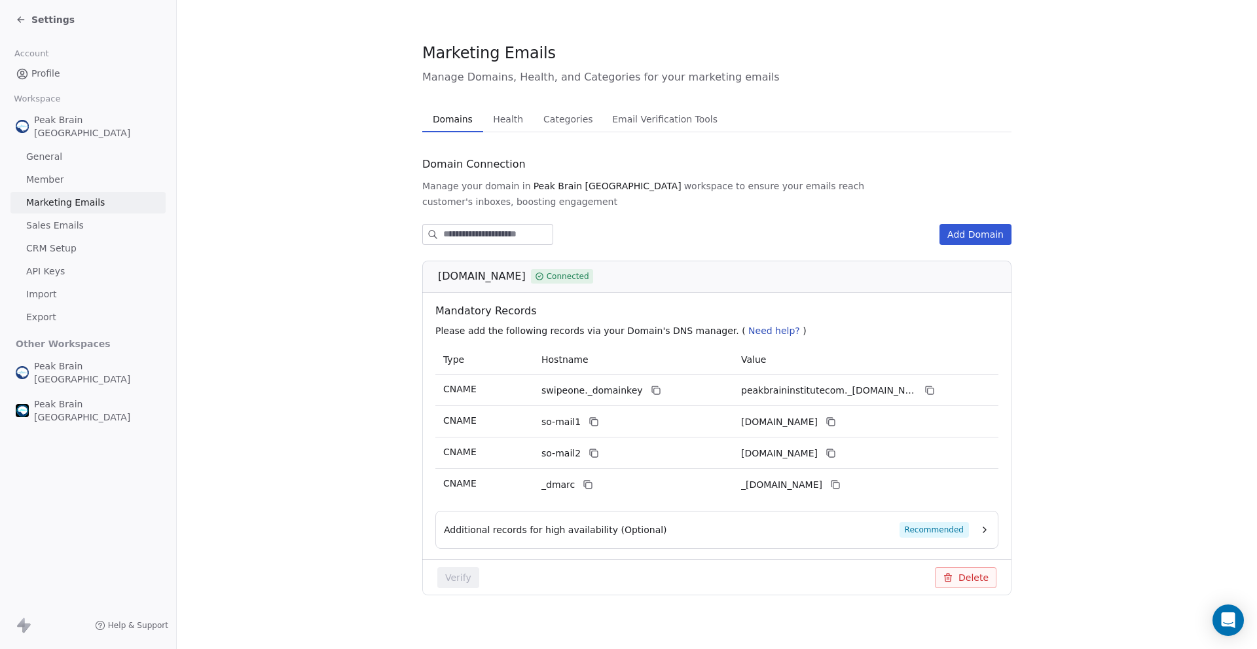
click at [46, 150] on span "General" at bounding box center [44, 157] width 36 height 14
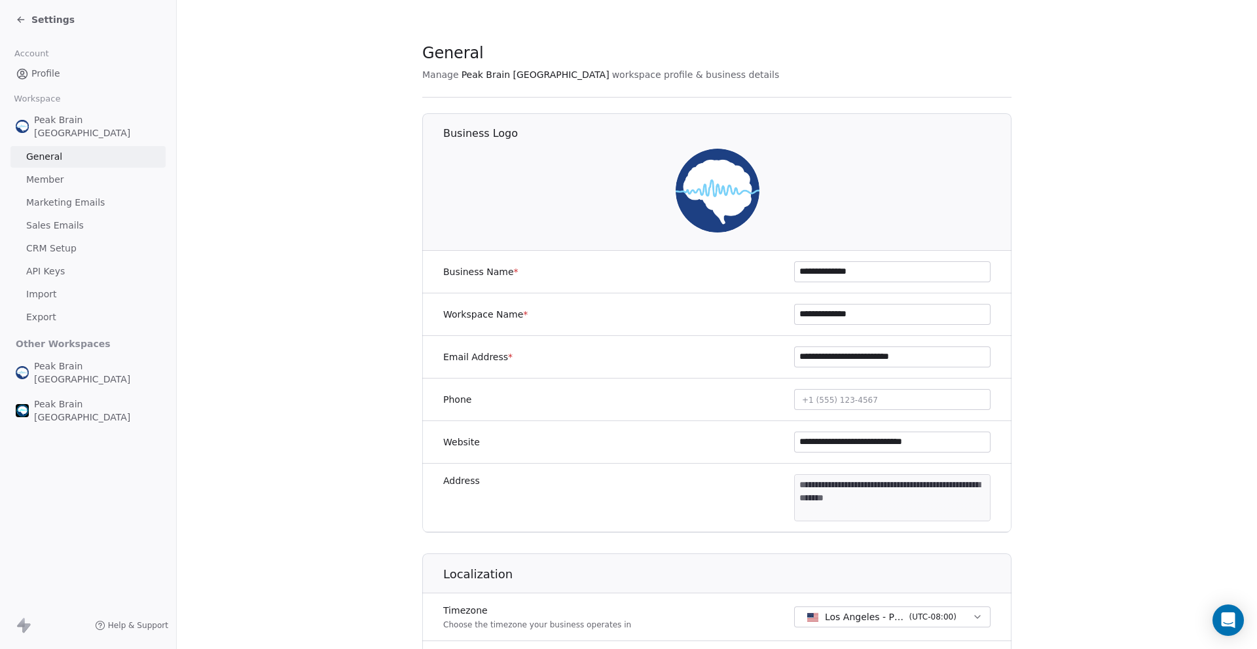
click at [51, 72] on span "Profile" at bounding box center [45, 74] width 29 height 14
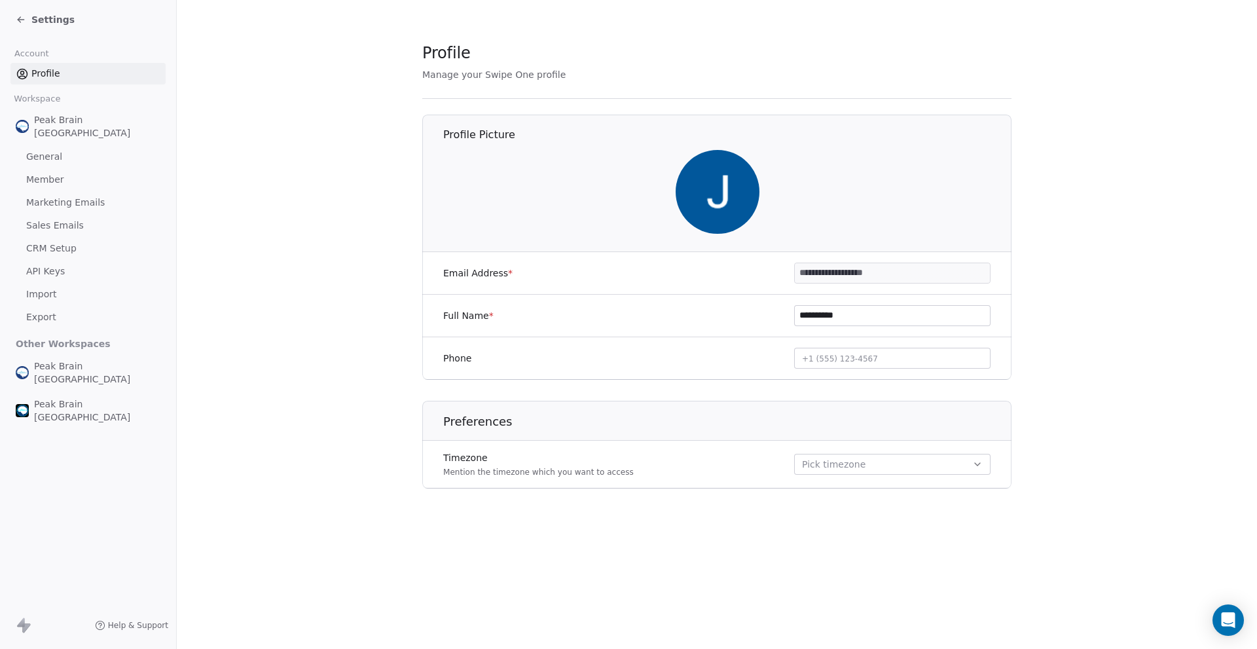
click at [24, 25] on div "Settings" at bounding box center [45, 19] width 59 height 13
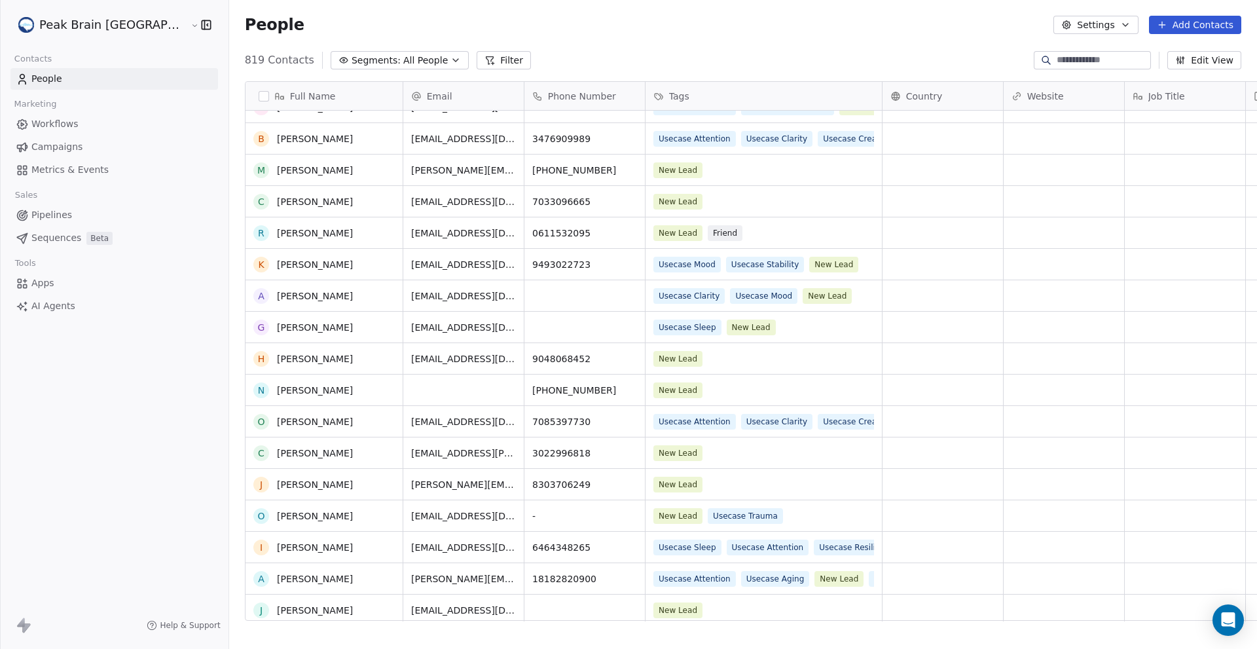
scroll to position [494, 0]
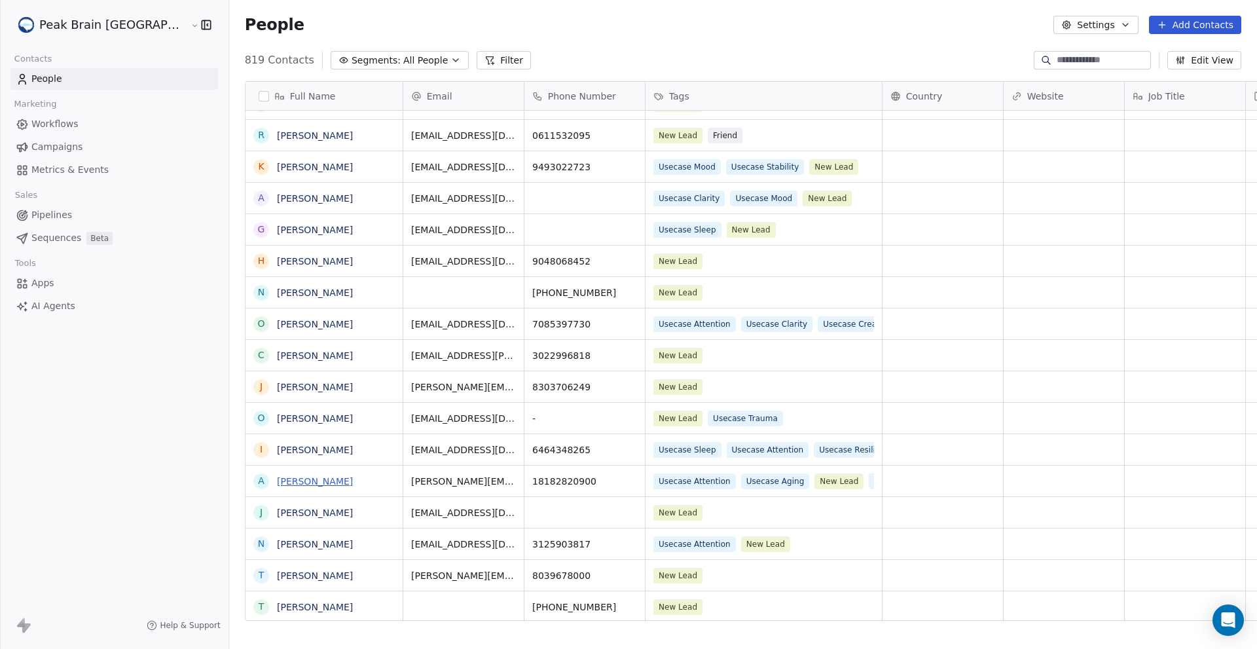
click at [277, 486] on link "[PERSON_NAME]" at bounding box center [315, 481] width 76 height 10
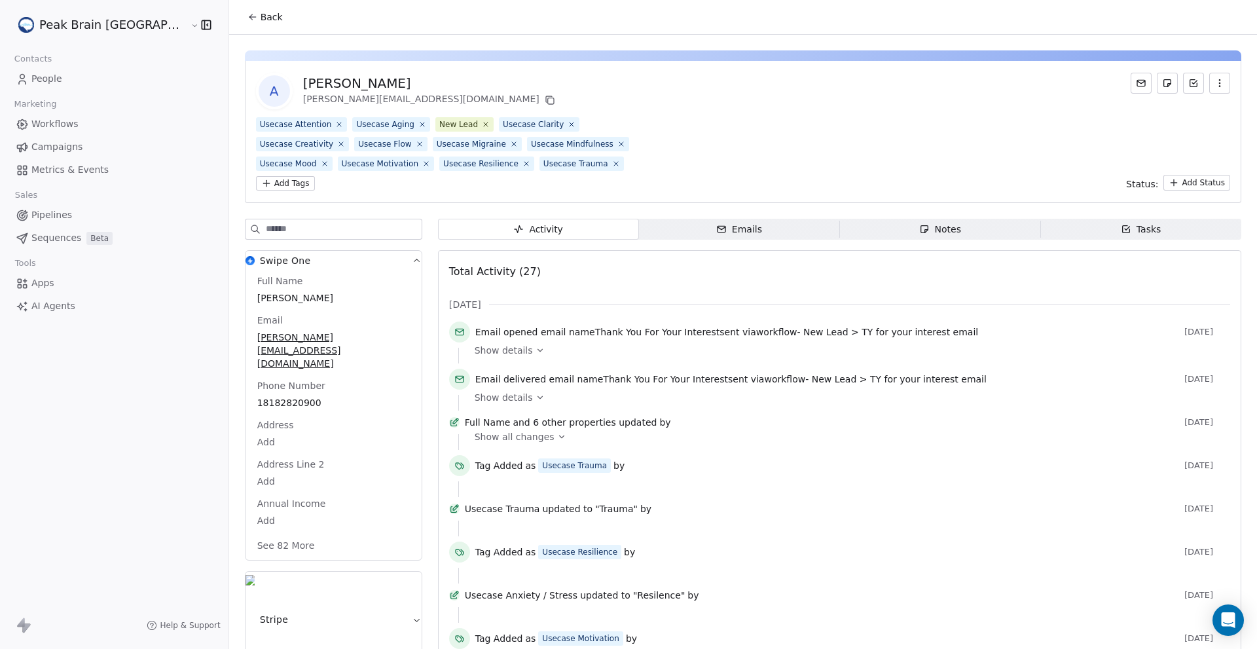
click at [667, 234] on span "Emails Emails" at bounding box center [739, 229] width 201 height 21
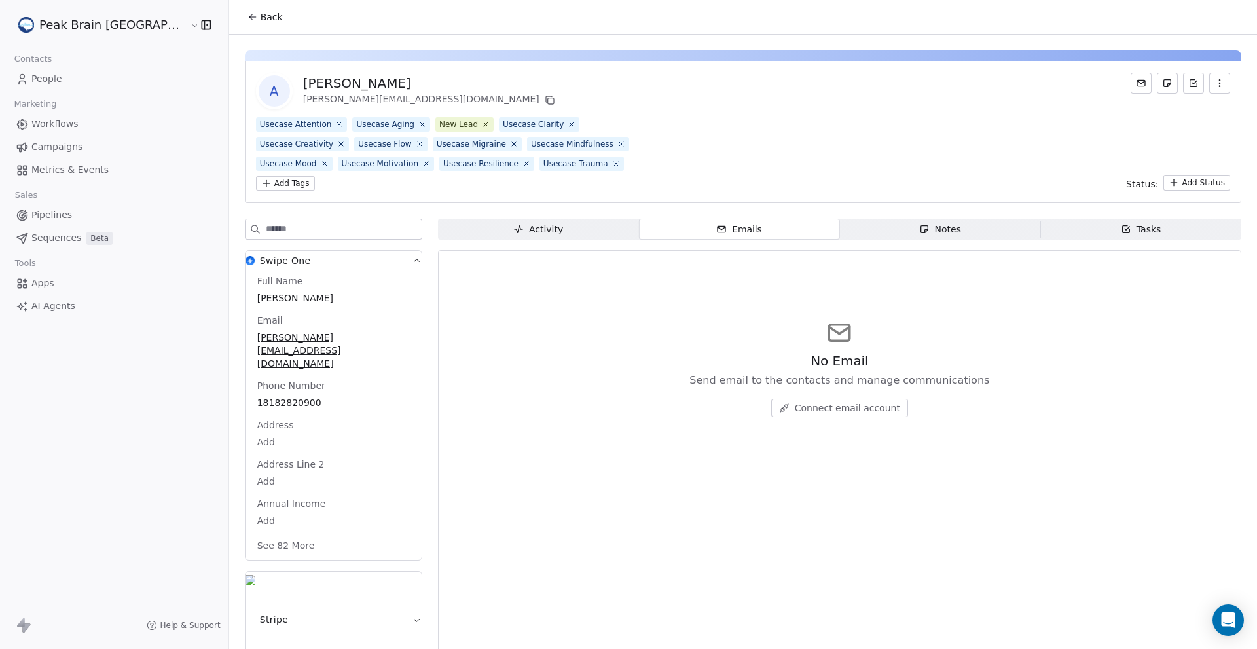
click at [538, 236] on span "Activity Activity" at bounding box center [538, 229] width 201 height 21
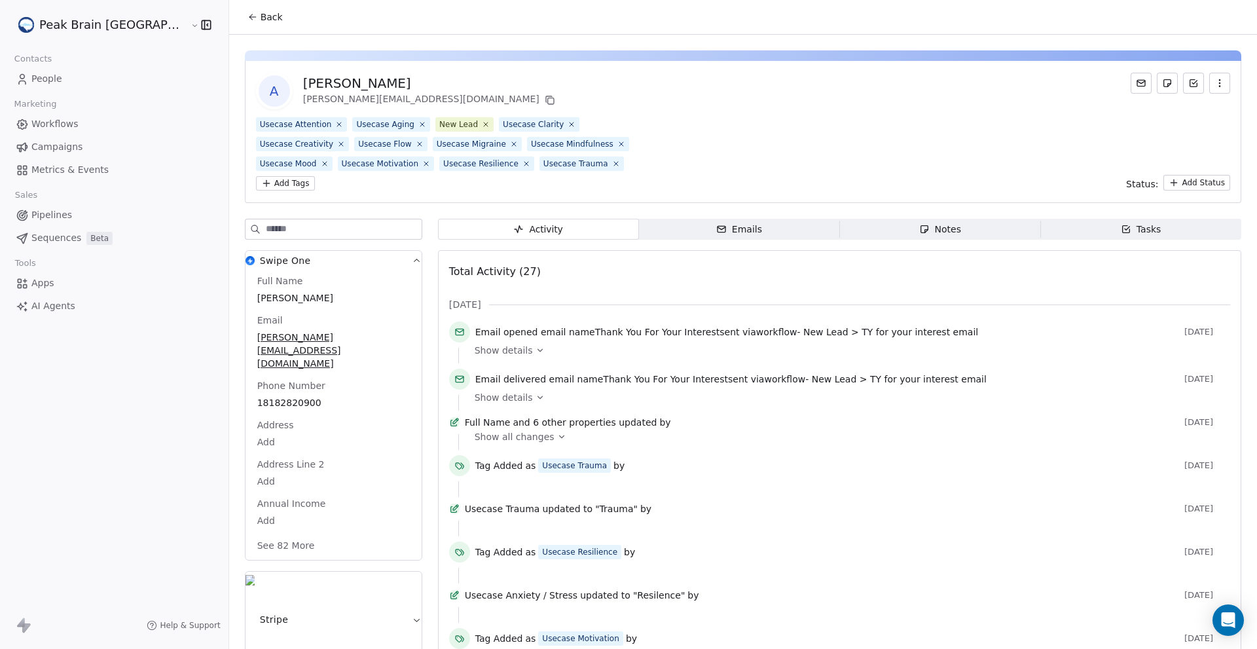
click at [475, 354] on span "Show details" at bounding box center [504, 350] width 58 height 13
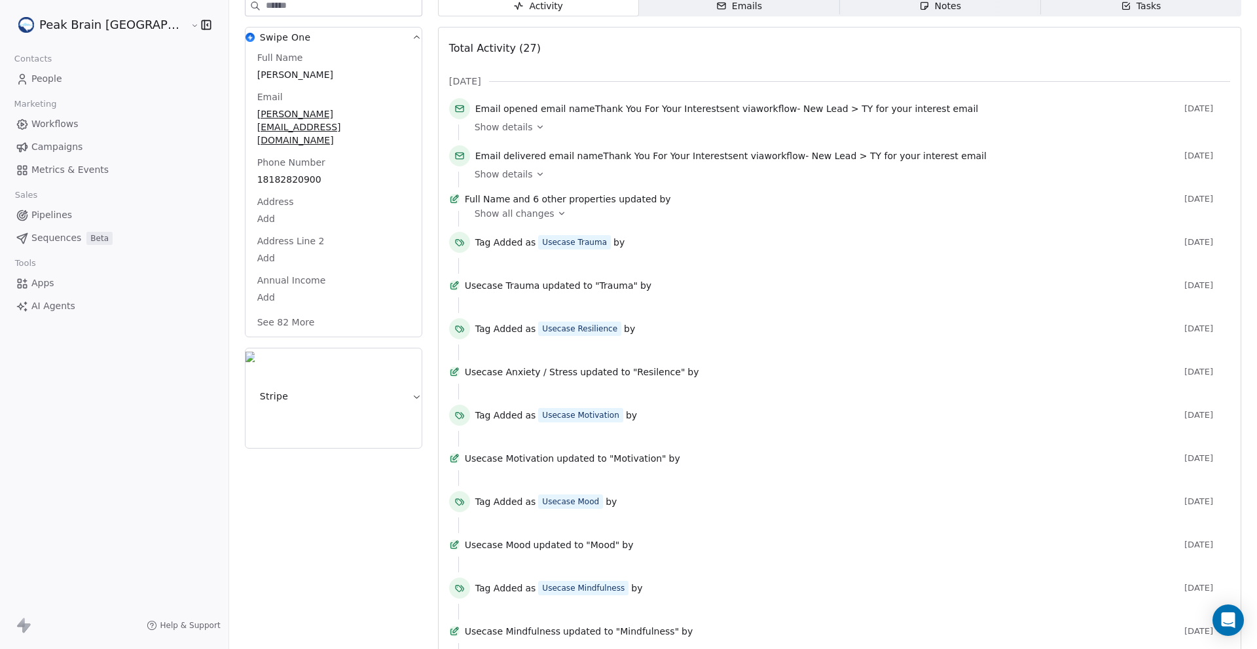
scroll to position [221, 0]
click at [557, 221] on icon at bounding box center [561, 215] width 9 height 9
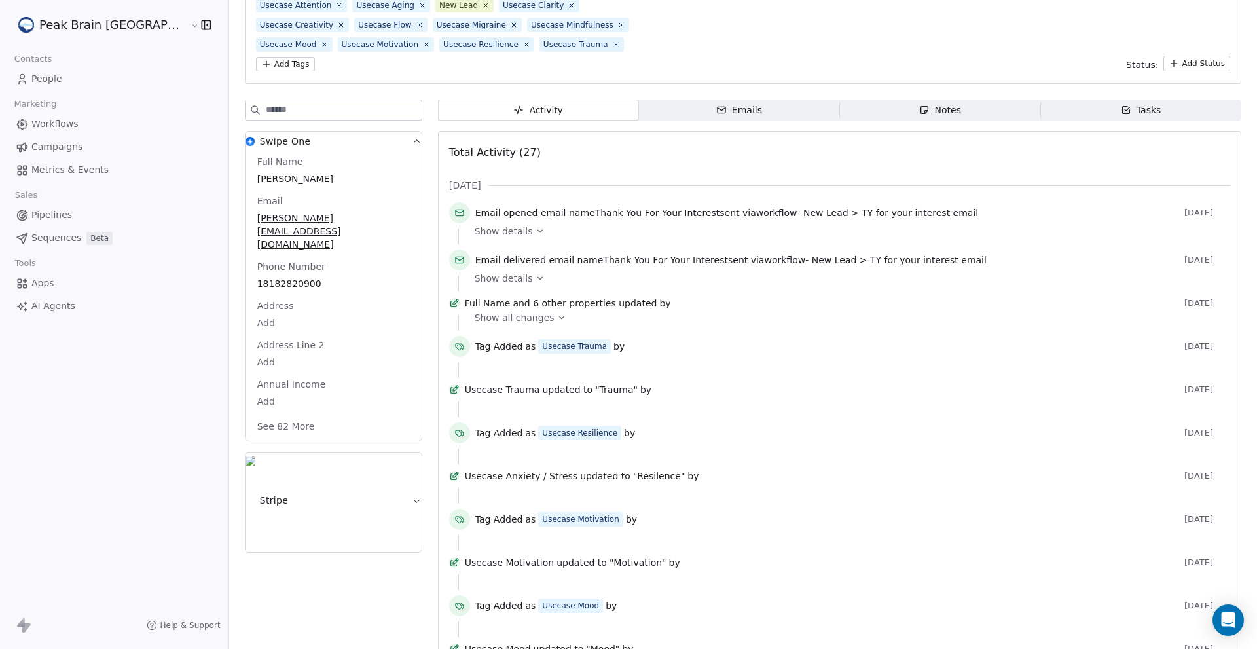
scroll to position [0, 0]
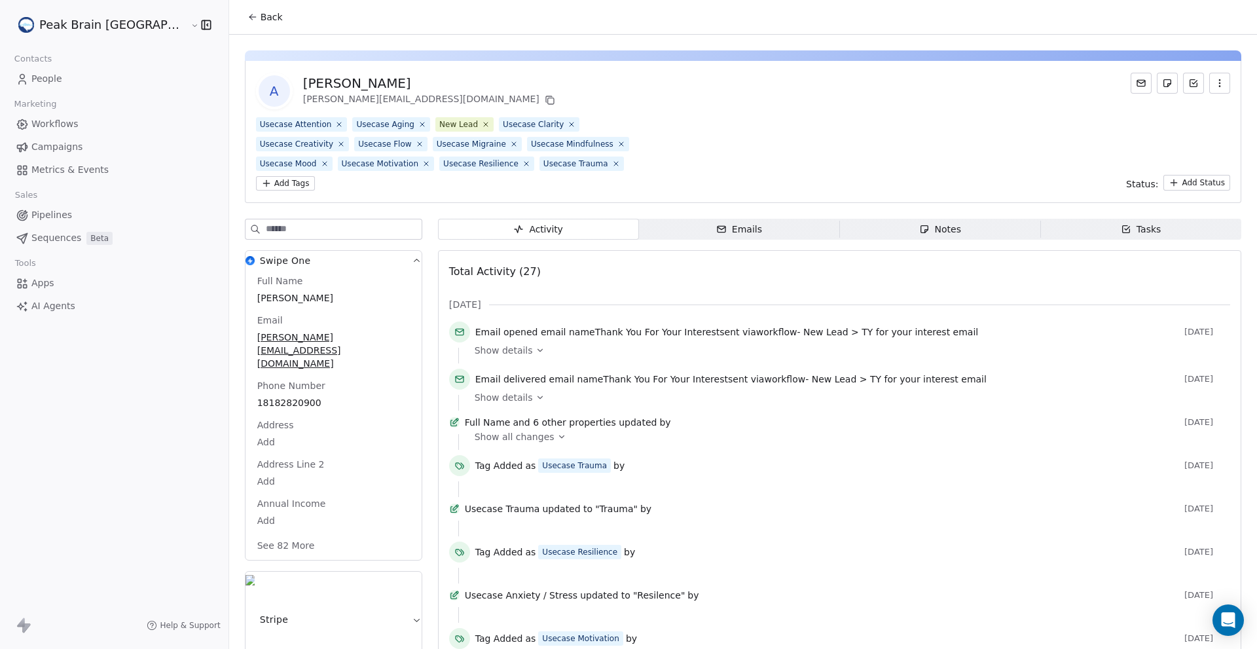
click at [240, 26] on button "Back" at bounding box center [265, 17] width 51 height 24
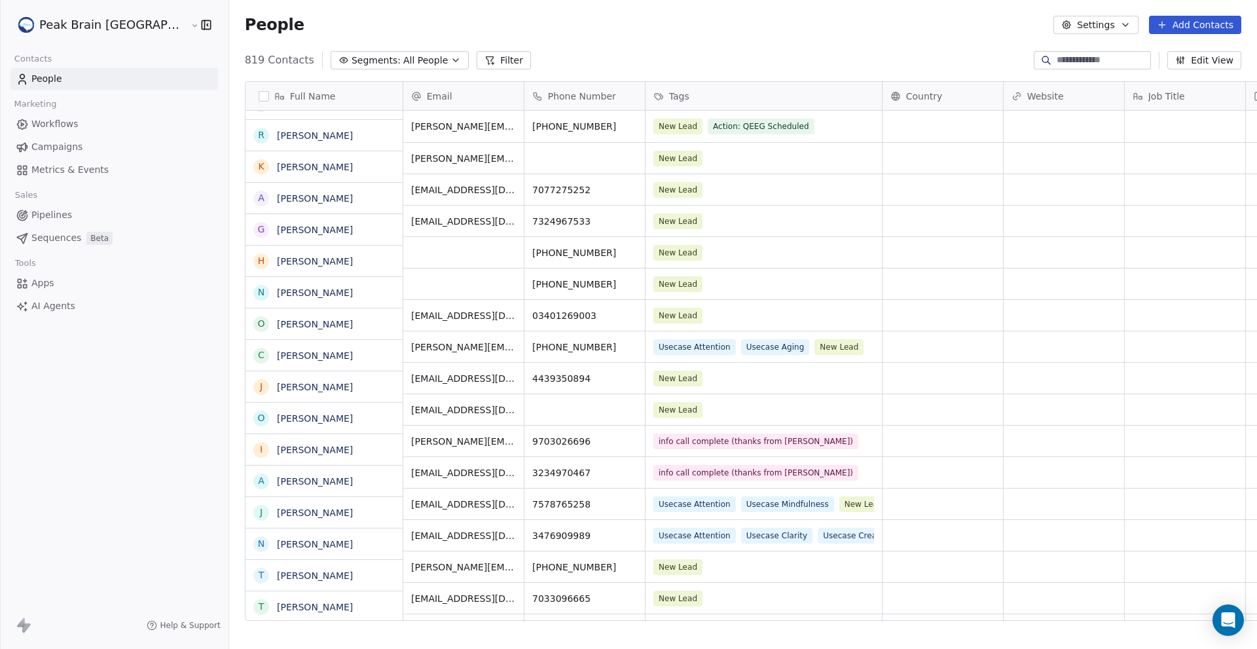
scroll to position [561, 1070]
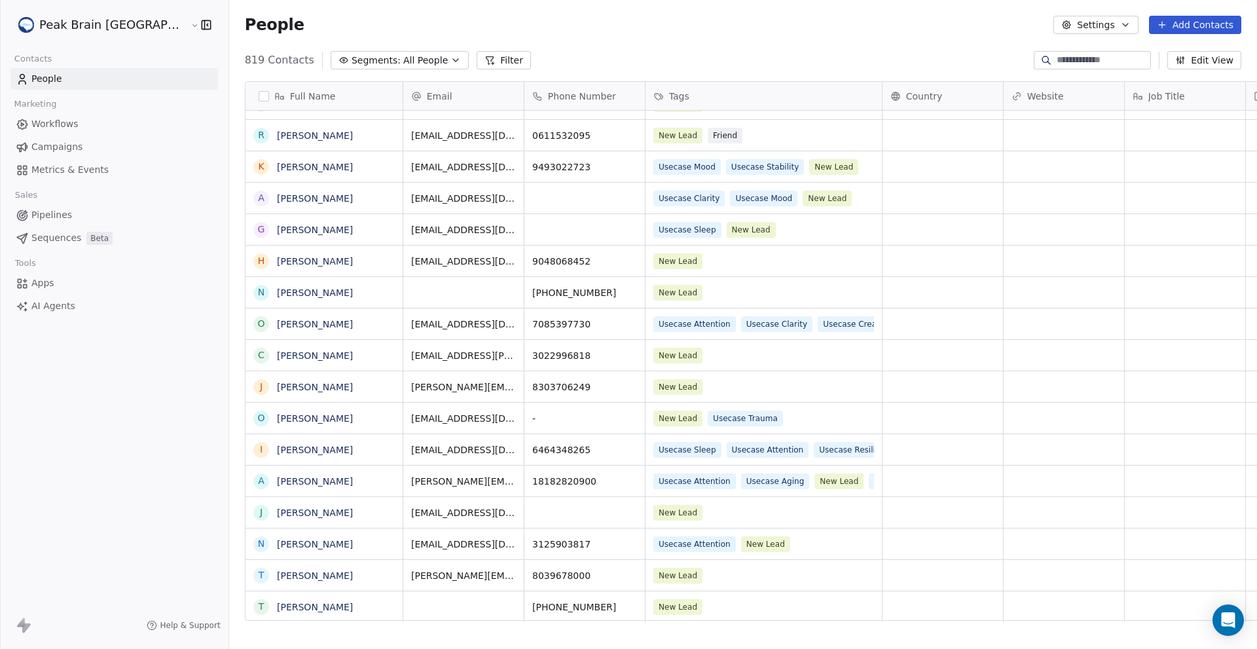
click at [1076, 53] on div at bounding box center [1092, 60] width 117 height 18
paste input "**********"
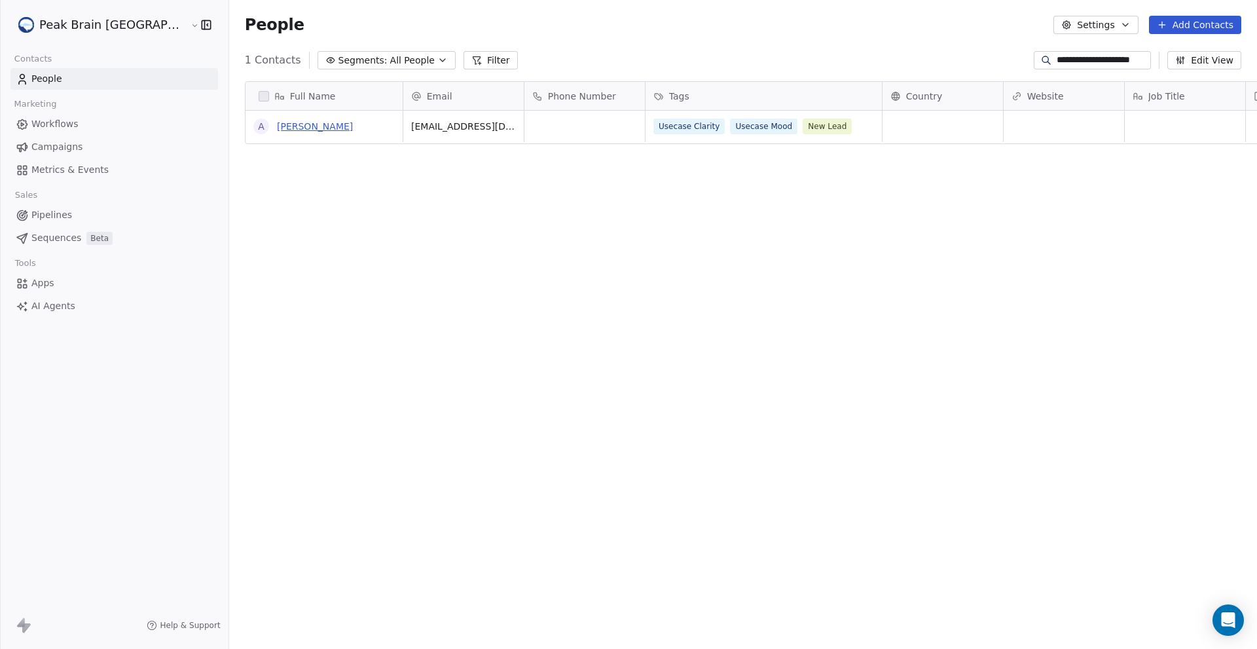
type input "**********"
click at [277, 130] on link "[PERSON_NAME]" at bounding box center [315, 126] width 76 height 10
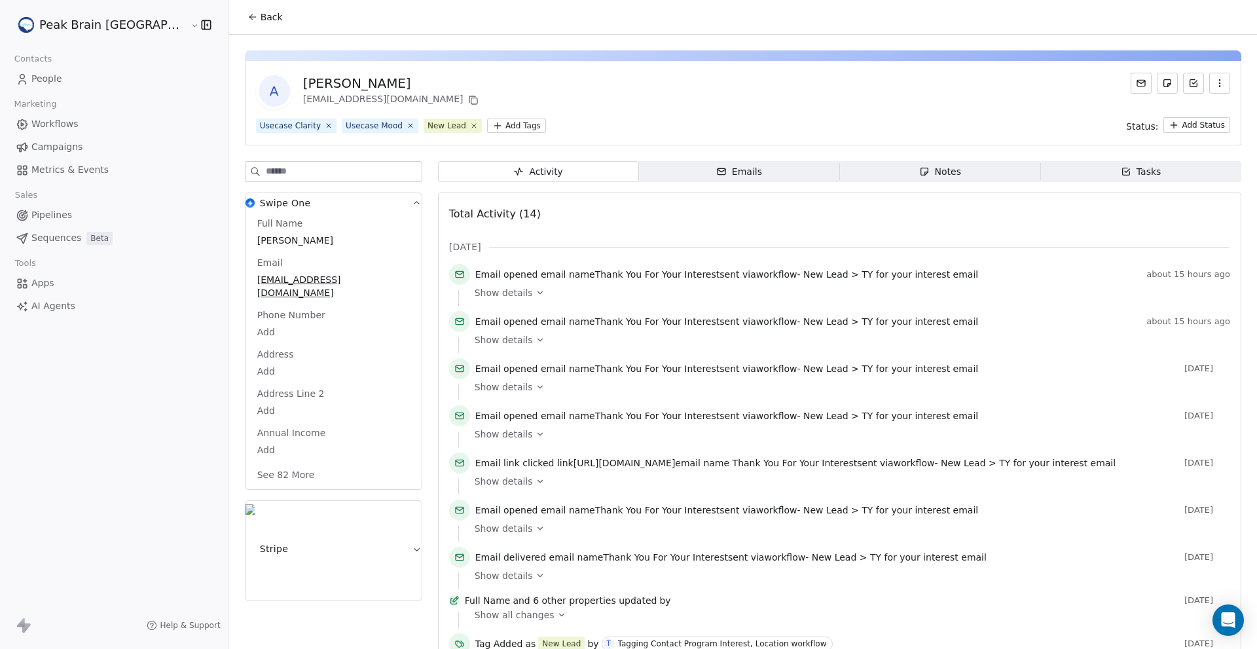
click at [716, 172] on icon "button" at bounding box center [721, 171] width 10 height 10
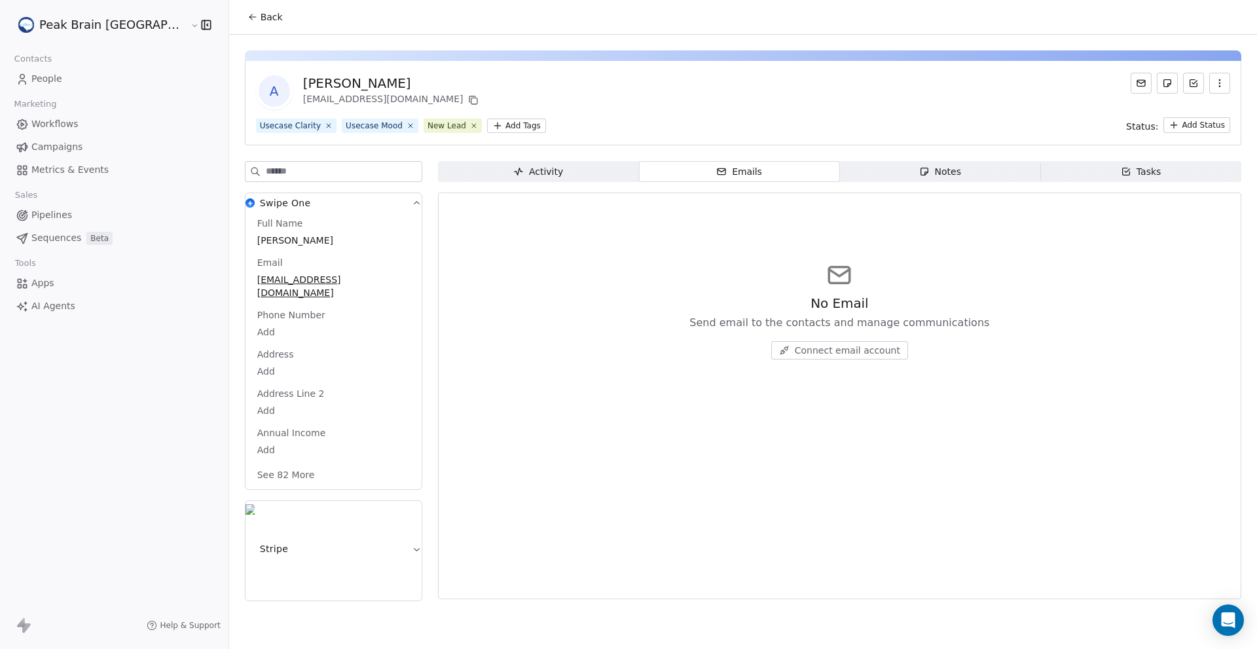
click at [557, 179] on span "Activity Activity" at bounding box center [538, 171] width 201 height 21
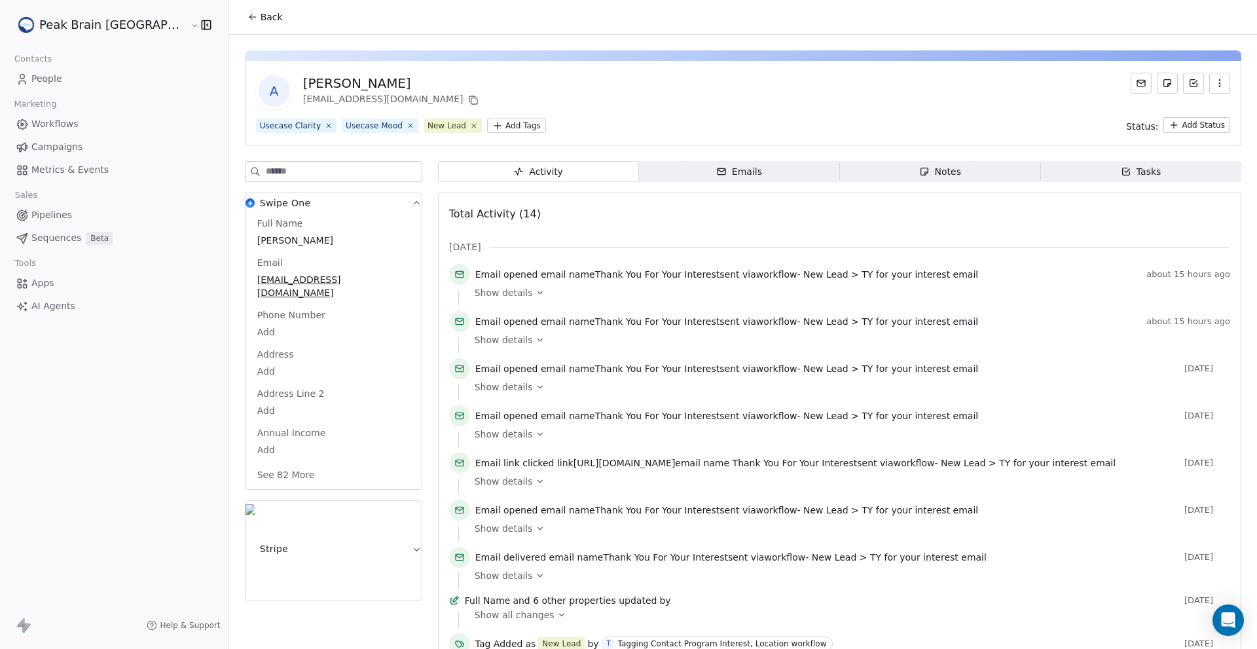
click at [456, 271] on icon at bounding box center [460, 274] width 8 height 6
click at [294, 173] on input at bounding box center [344, 172] width 156 height 20
click at [60, 179] on link "Metrics & Events" at bounding box center [114, 170] width 208 height 22
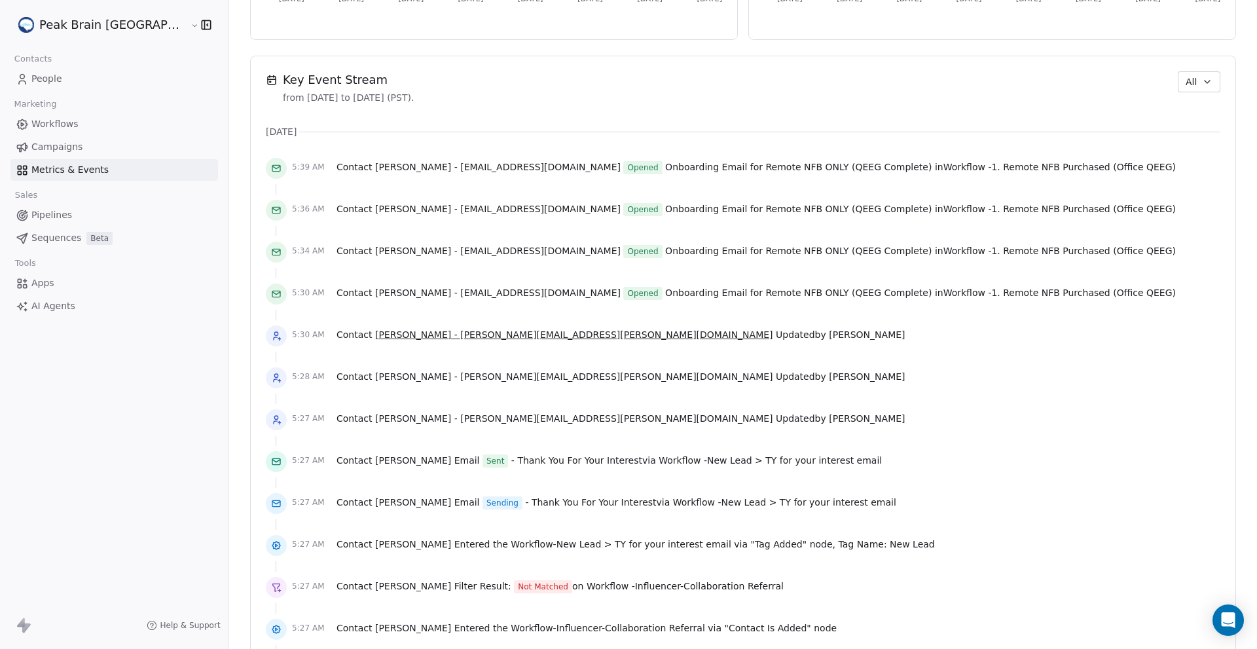
scroll to position [873, 0]
click at [60, 80] on span "People" at bounding box center [46, 79] width 31 height 14
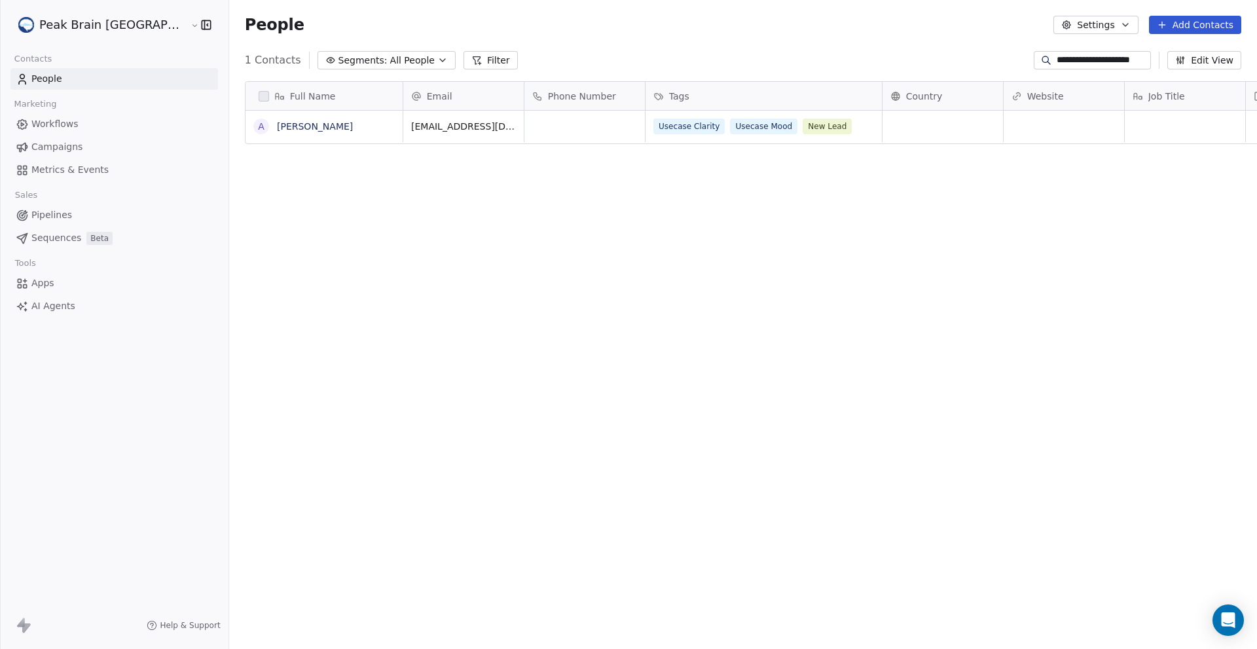
scroll to position [561, 1070]
click at [1057, 58] on input "**********" at bounding box center [1103, 60] width 92 height 13
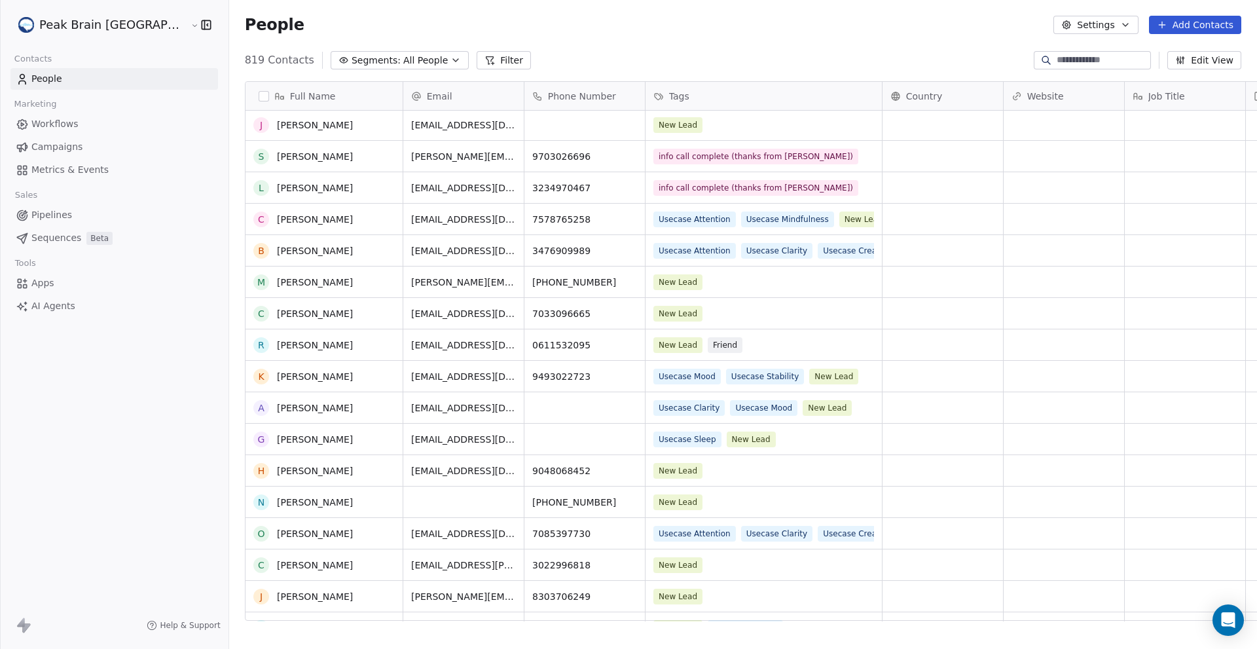
scroll to position [253, 0]
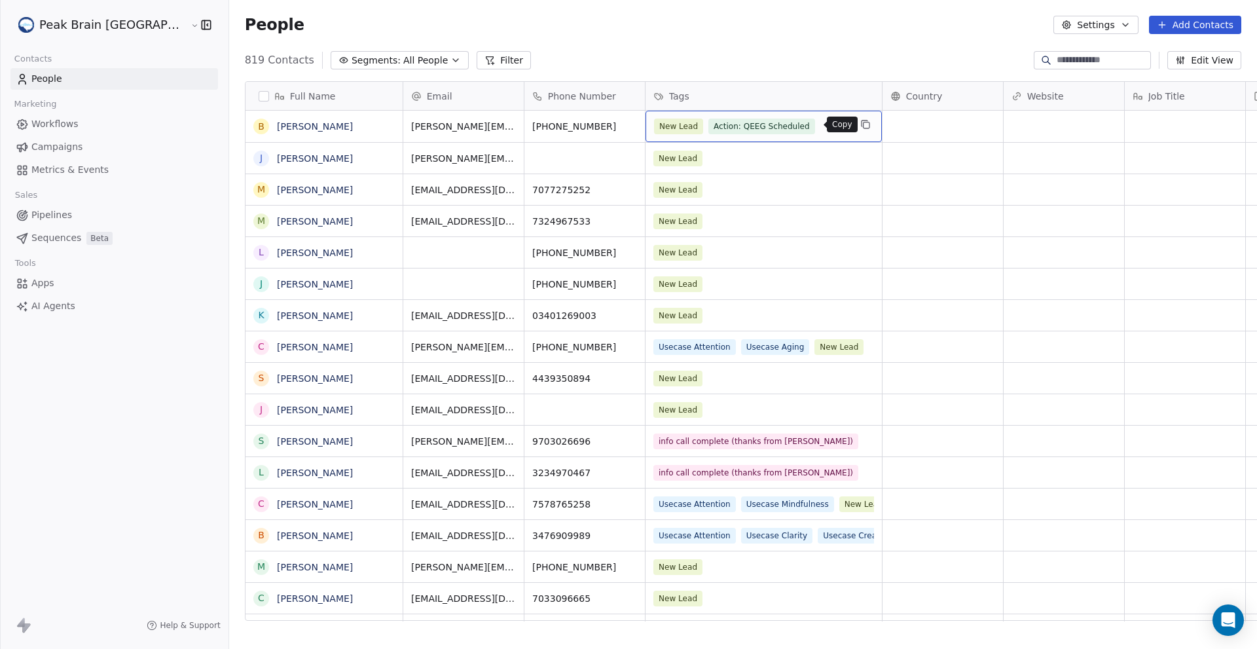
click at [860, 122] on icon "grid" at bounding box center [865, 124] width 10 height 10
click at [776, 126] on div "New Lead Action: QEEG Scheduled" at bounding box center [752, 126] width 196 height 16
click at [758, 131] on div "New Lead Action: QEEG Scheduled" at bounding box center [752, 126] width 196 height 16
click at [762, 131] on div "New Lead Action: QEEG Scheduled" at bounding box center [752, 126] width 196 height 16
click at [277, 125] on link "[PERSON_NAME]" at bounding box center [315, 126] width 76 height 10
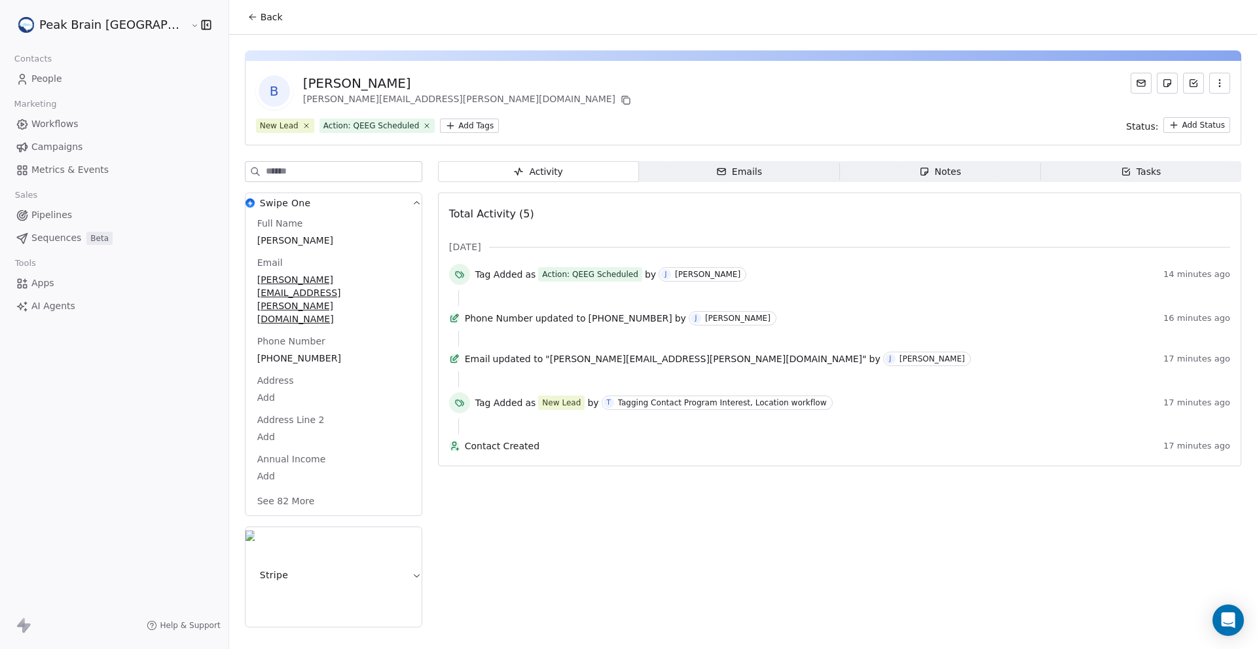
click at [663, 163] on span "Emails Emails" at bounding box center [739, 171] width 201 height 21
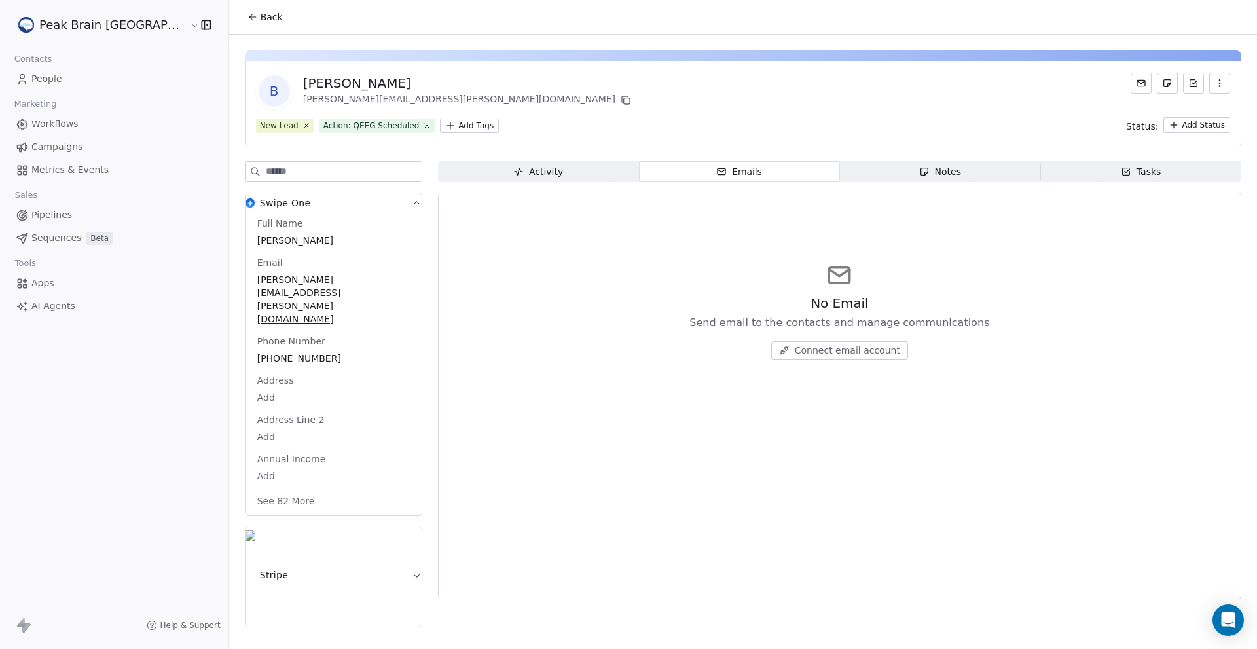
click at [665, 166] on span "Emails Emails" at bounding box center [739, 171] width 201 height 21
click at [535, 166] on span "Activity Activity" at bounding box center [538, 171] width 201 height 21
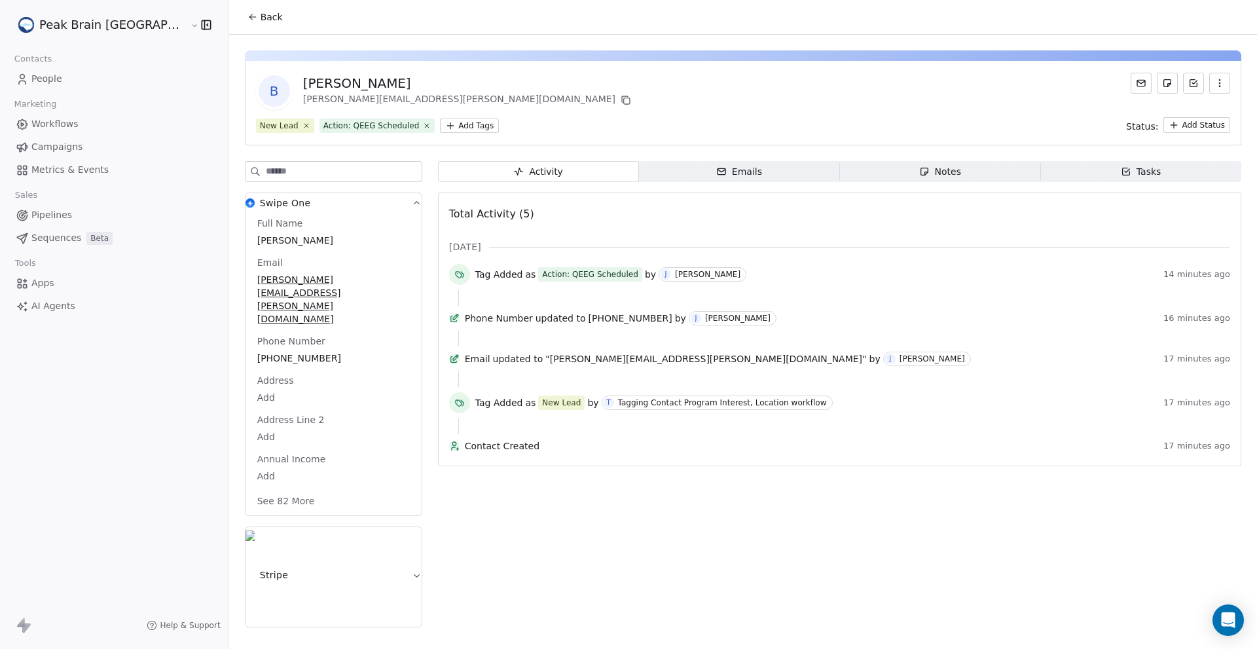
click at [49, 82] on span "People" at bounding box center [46, 79] width 31 height 14
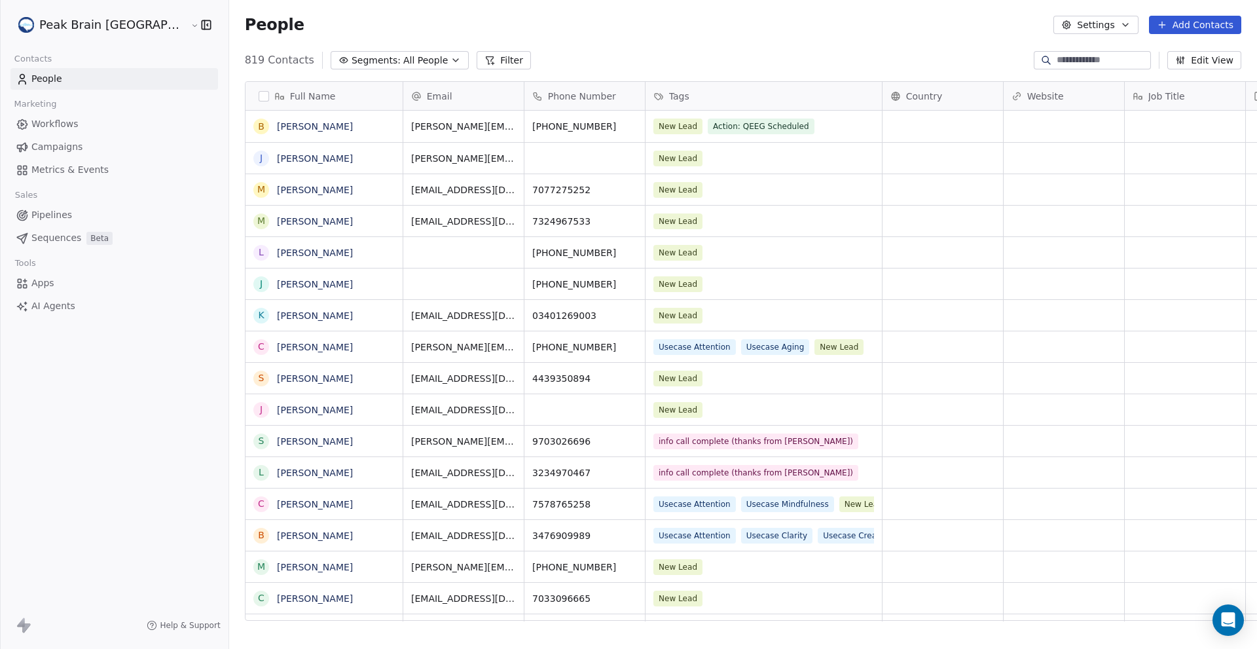
scroll to position [561, 1070]
click at [771, 127] on div "New Lead Action: QEEG Scheduled" at bounding box center [752, 126] width 196 height 16
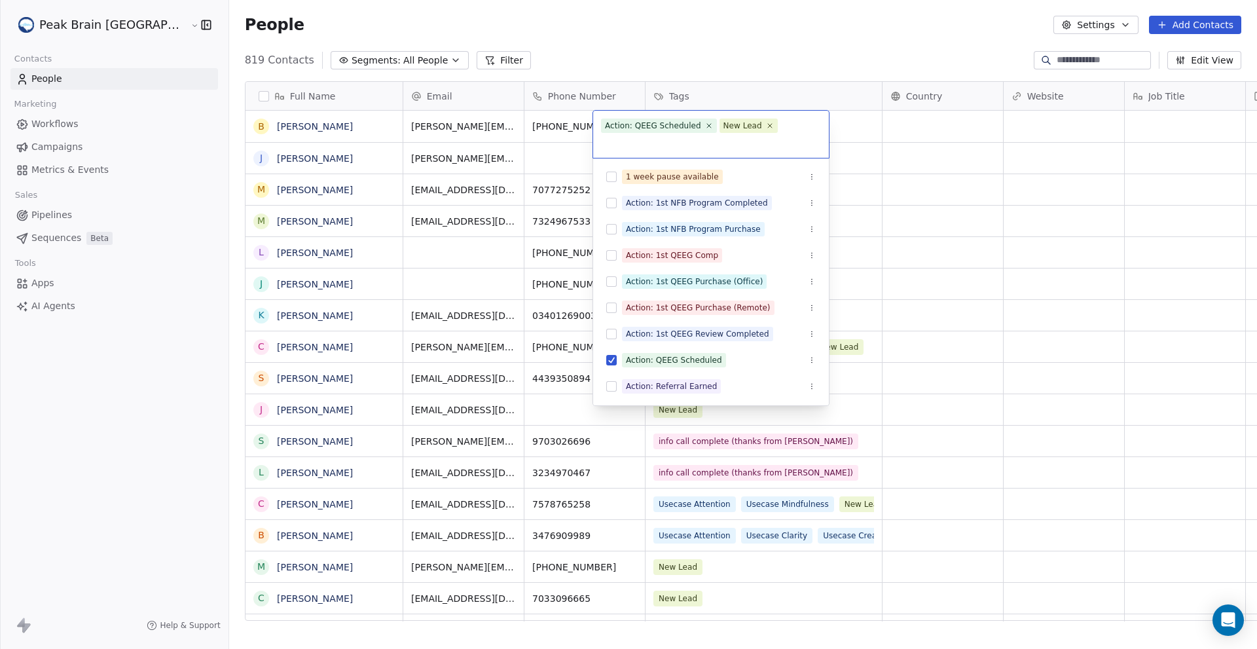
click at [771, 136] on input "text" at bounding box center [711, 143] width 220 height 14
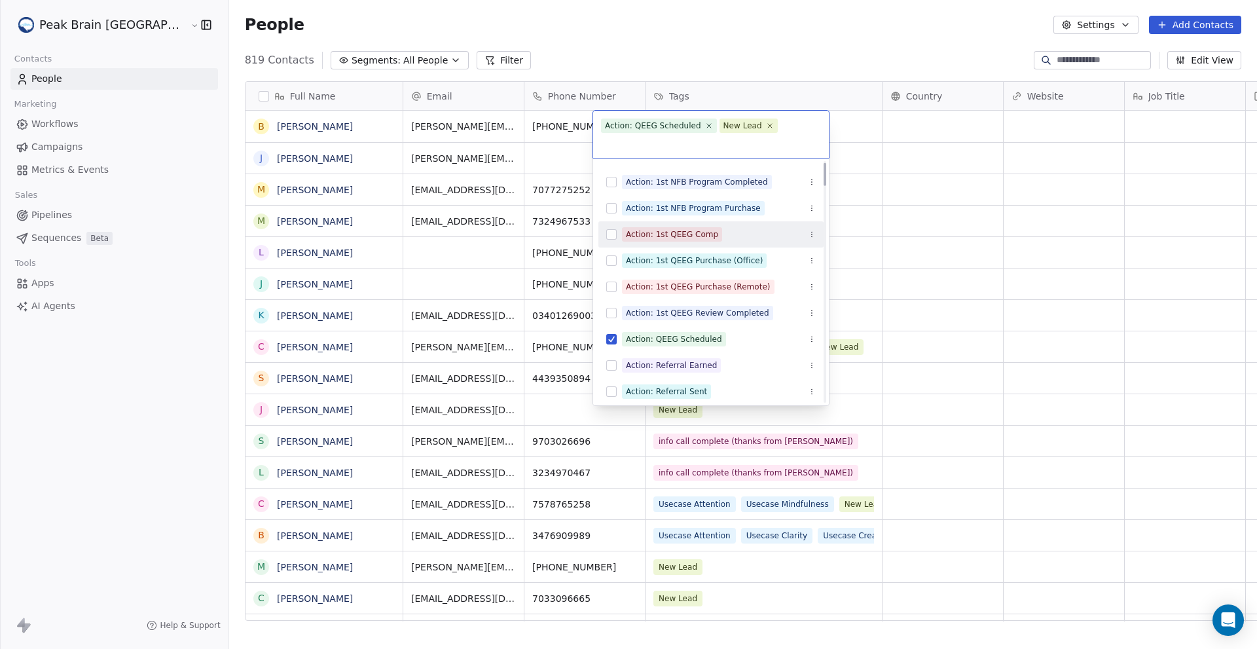
scroll to position [22, 0]
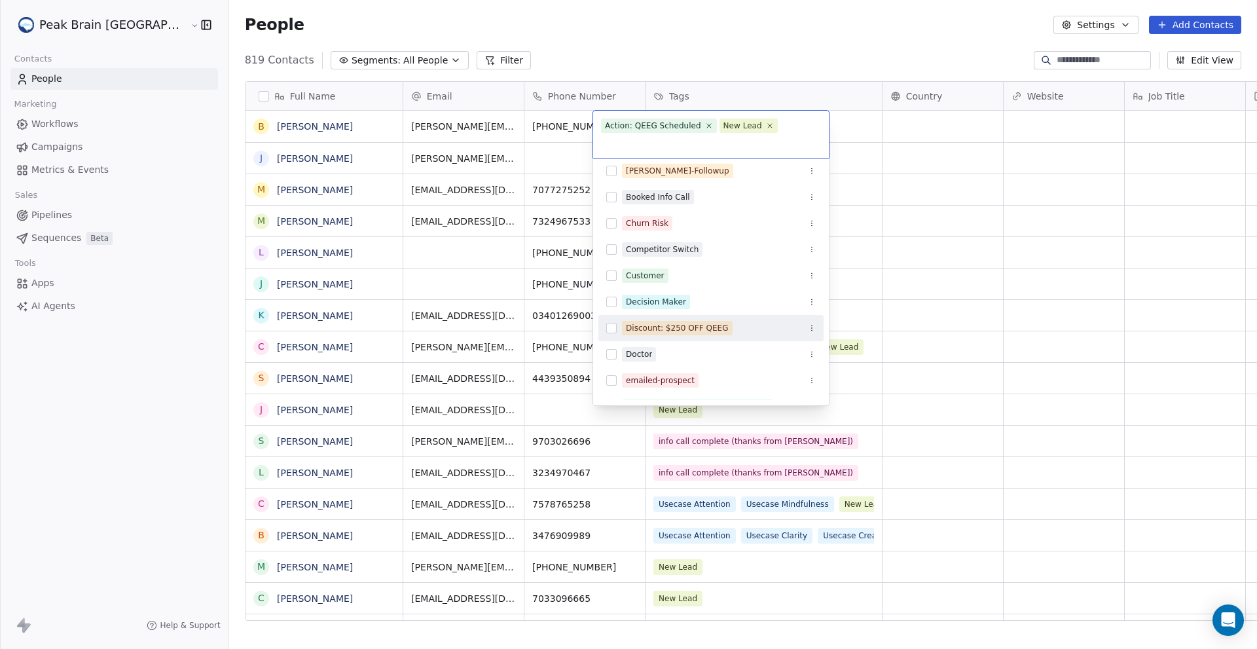
click at [615, 323] on button "Suggestions" at bounding box center [611, 328] width 10 height 10
click at [794, 34] on html "Peak Brain [GEOGRAPHIC_DATA] Contacts People Marketing Workflows Campaigns Metr…" at bounding box center [628, 324] width 1257 height 649
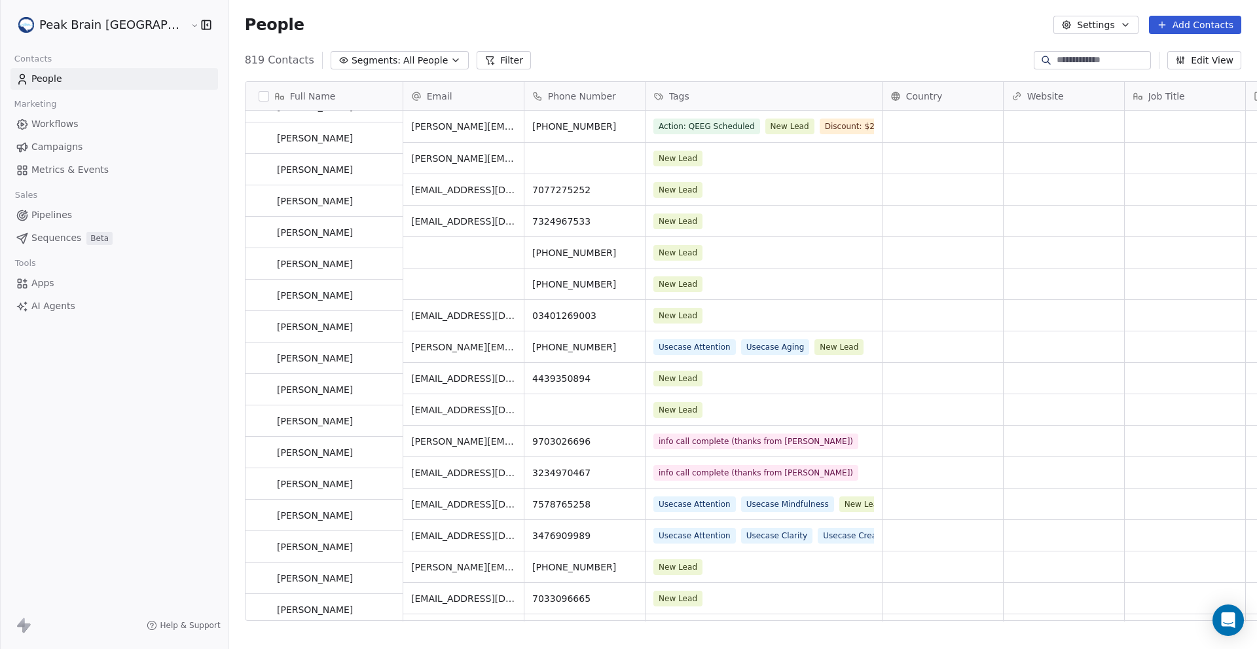
scroll to position [0, 0]
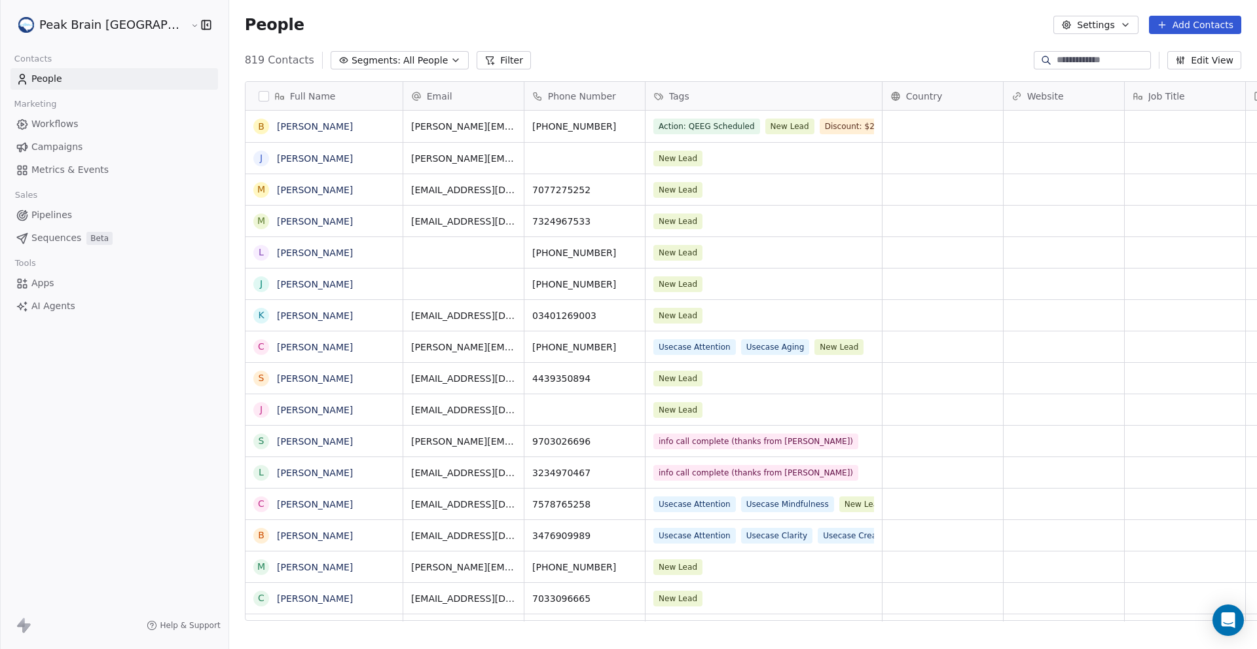
click at [67, 213] on span "Pipelines" at bounding box center [51, 215] width 41 height 14
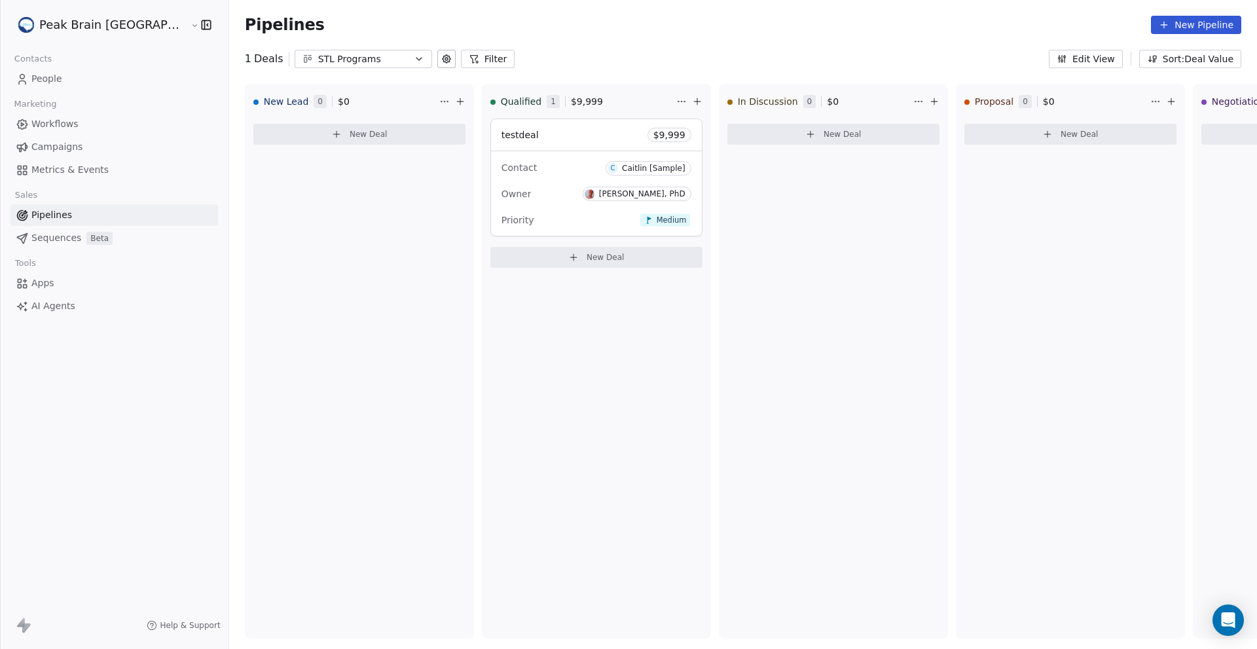
click at [63, 230] on link "Sequences Beta" at bounding box center [114, 238] width 208 height 22
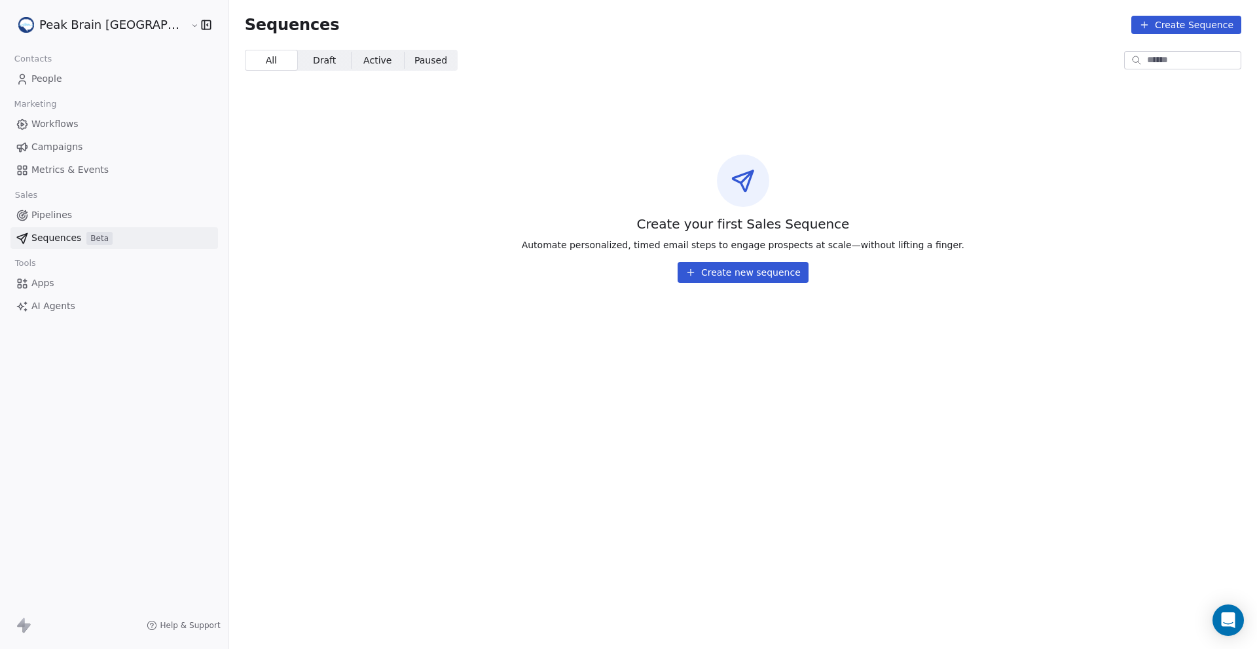
click at [62, 158] on div "Workflows Campaigns Metrics & Events" at bounding box center [114, 146] width 208 height 67
click at [64, 166] on span "Metrics & Events" at bounding box center [69, 170] width 77 height 14
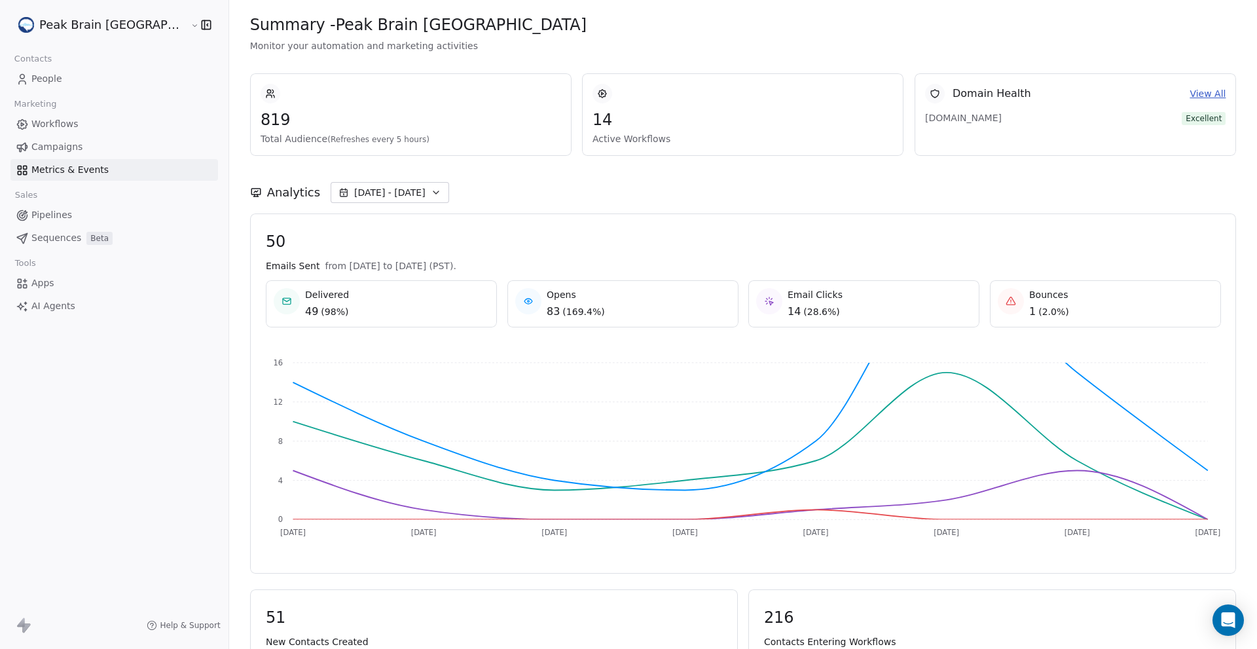
click at [39, 76] on span "People" at bounding box center [46, 79] width 31 height 14
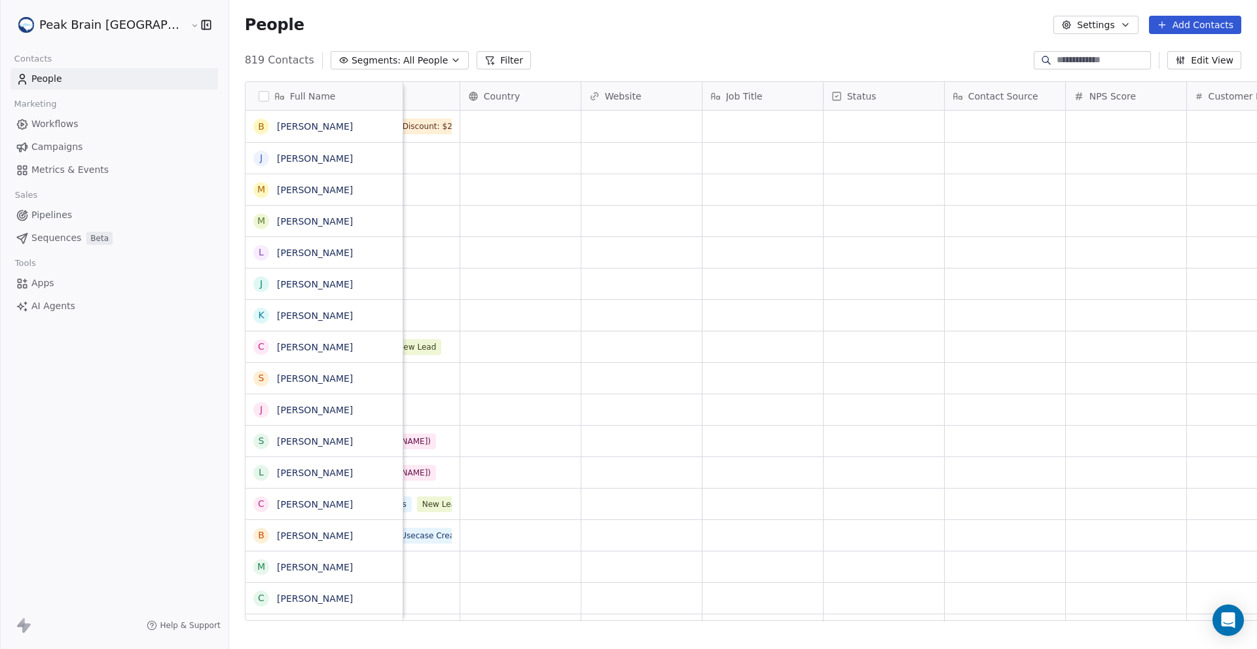
scroll to position [6, 433]
click at [934, 125] on div "grid" at bounding box center [994, 126] width 120 height 31
click at [926, 125] on textarea at bounding box center [941, 125] width 119 height 41
type textarea "**********"
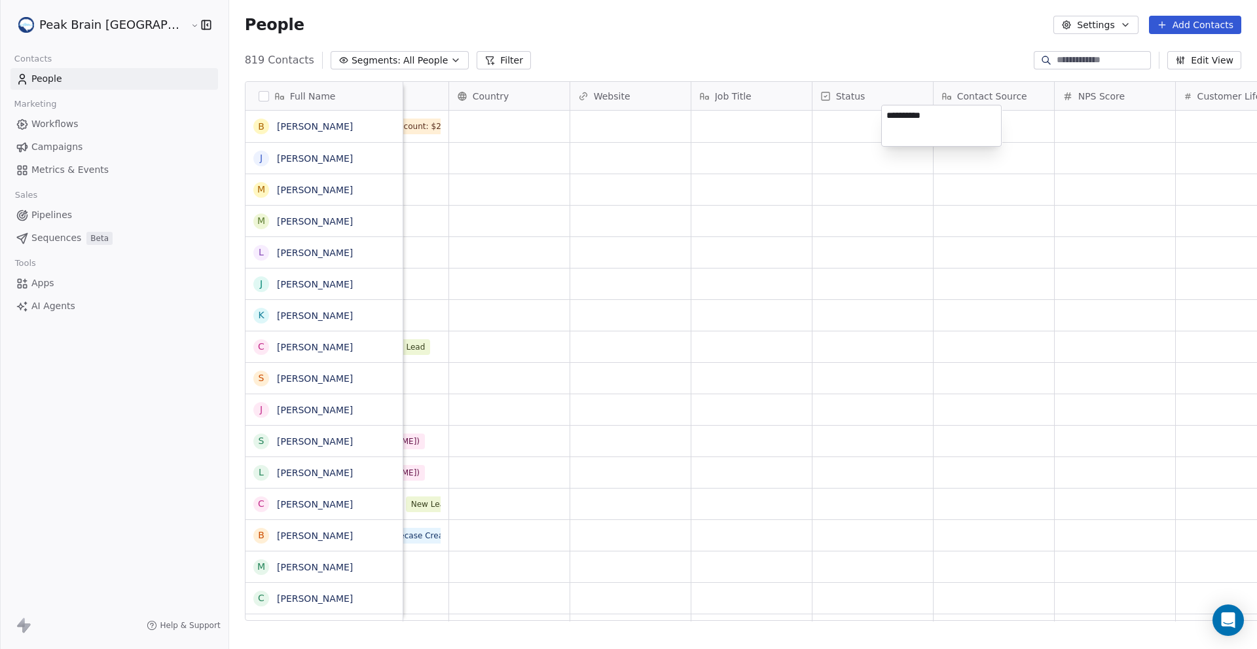
click at [882, 50] on html "Peak Brain [GEOGRAPHIC_DATA] Contacts People Marketing Workflows Campaigns Metr…" at bounding box center [628, 324] width 1257 height 649
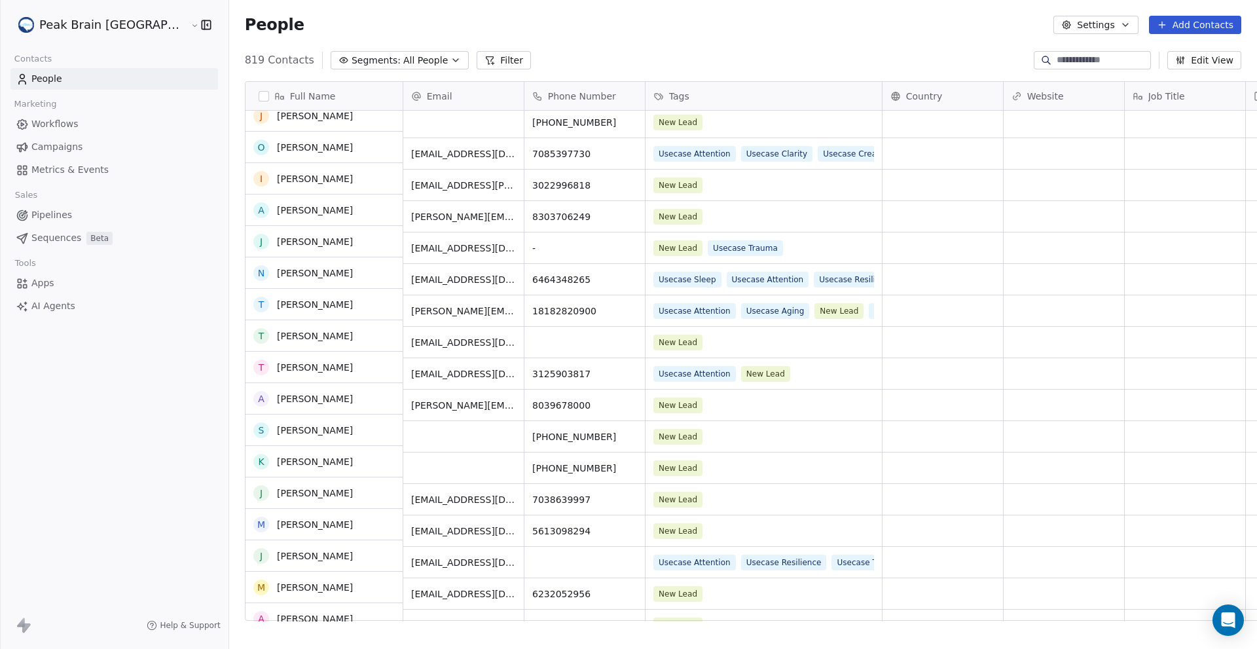
scroll to position [765, 0]
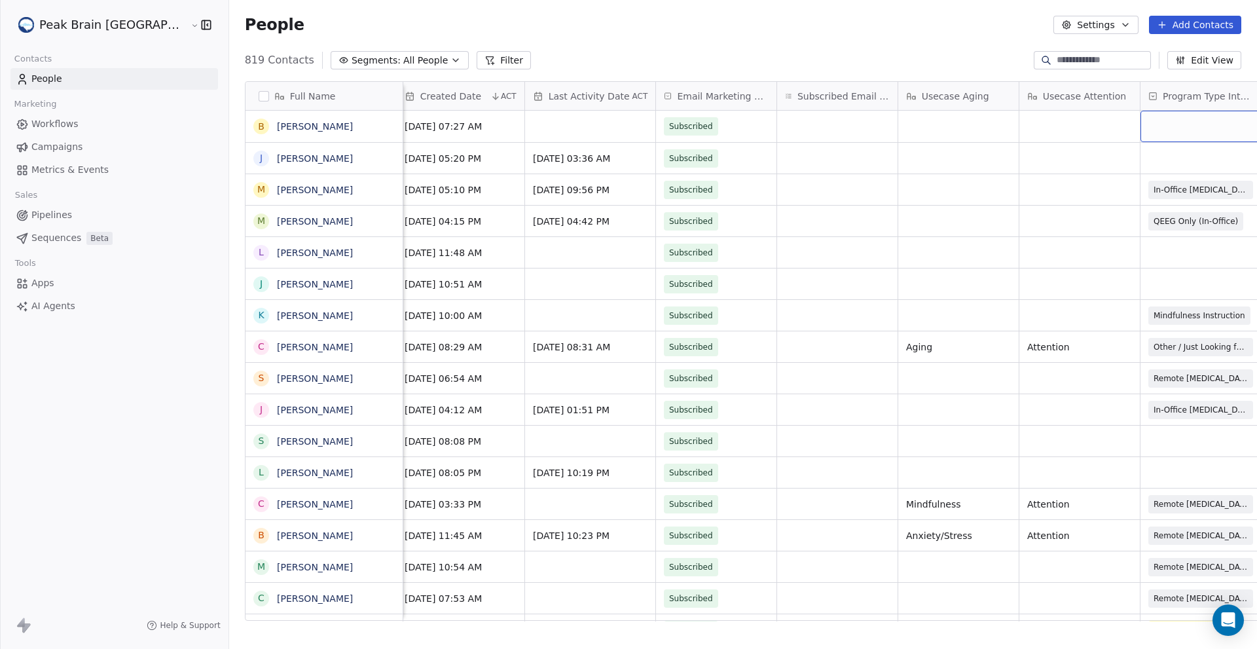
click at [1140, 125] on div "grid" at bounding box center [1200, 126] width 120 height 31
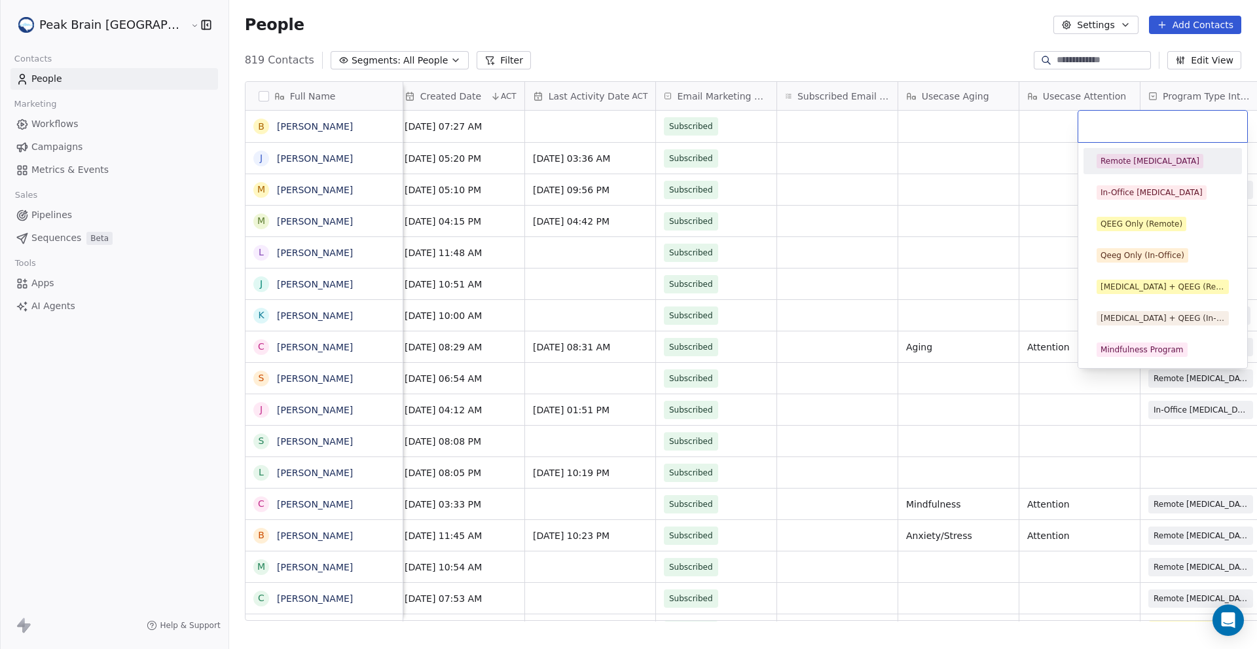
click at [966, 42] on html "Peak Brain [GEOGRAPHIC_DATA] Contacts People Marketing Workflows Campaigns Metr…" at bounding box center [628, 324] width 1257 height 649
